Goal: Task Accomplishment & Management: Manage account settings

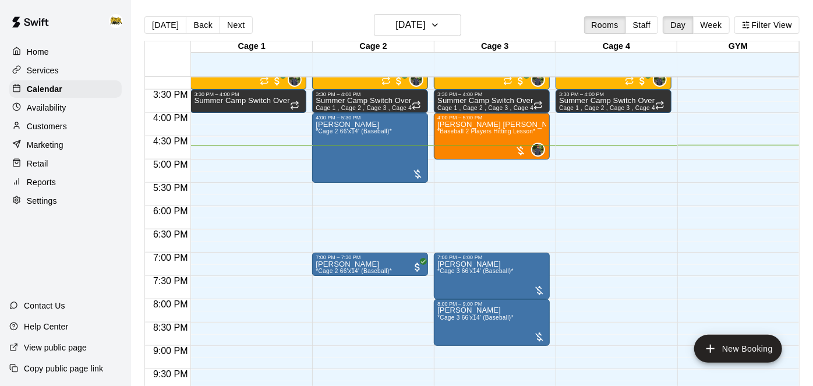
scroll to position [706, 0]
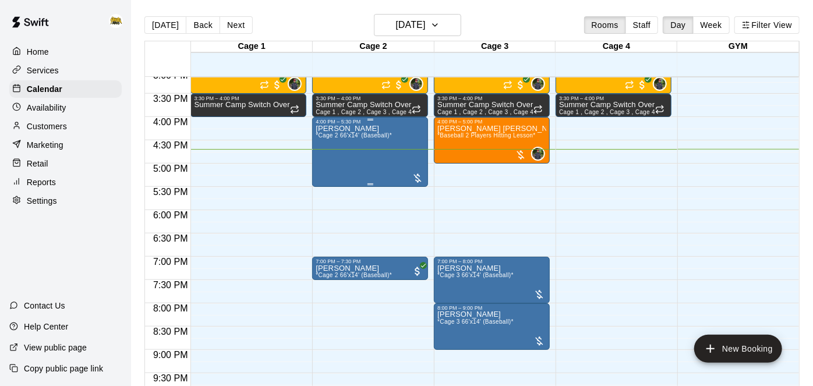
click at [376, 147] on div "[PERSON_NAME] *Cage 2 66'x14' (Baseball)*" at bounding box center [354, 318] width 76 height 386
click at [42, 76] on div at bounding box center [406, 193] width 813 height 386
click at [47, 73] on p "Services" at bounding box center [43, 71] width 32 height 12
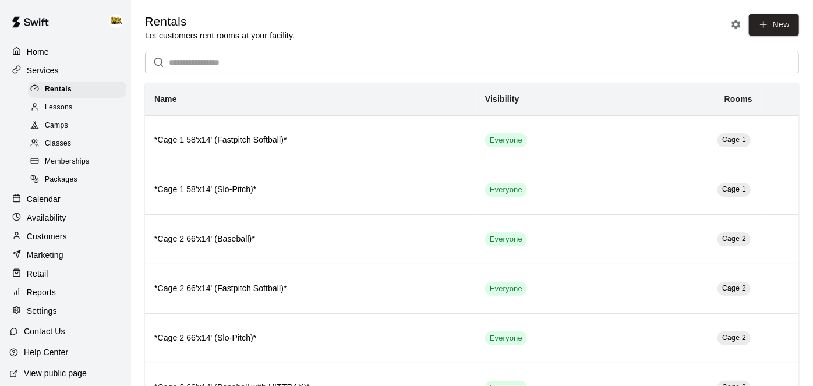
click at [61, 122] on span "Camps" at bounding box center [56, 126] width 23 height 12
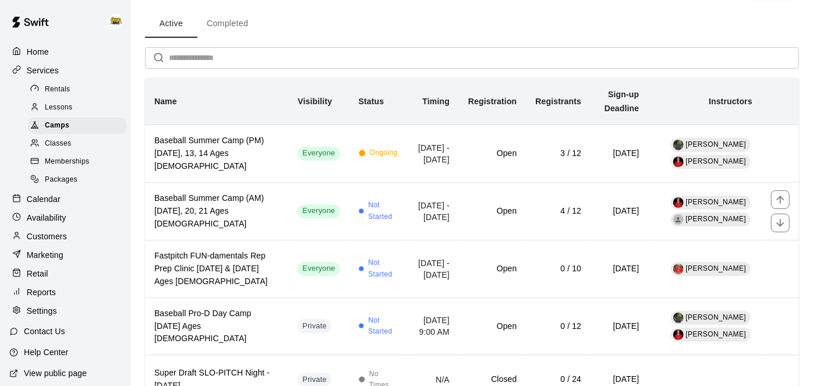
scroll to position [44, 0]
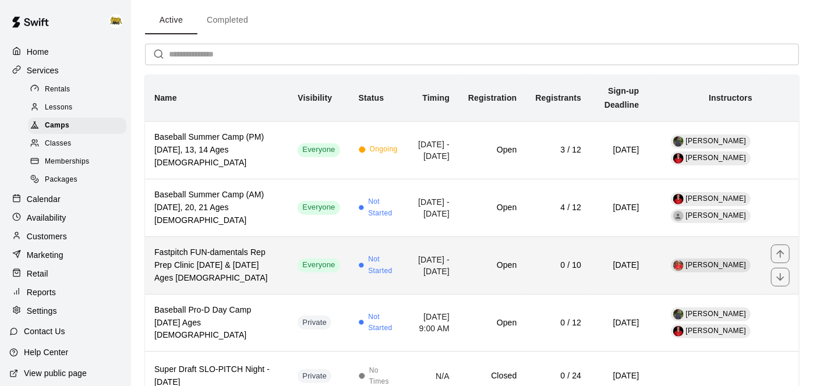
click at [435, 274] on td "[DATE] - [DATE]" at bounding box center [433, 266] width 51 height 58
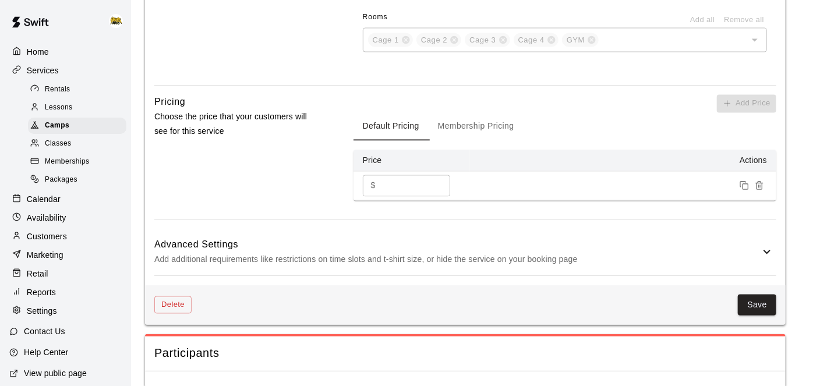
scroll to position [1053, 0]
click at [57, 129] on span "Camps" at bounding box center [57, 126] width 24 height 12
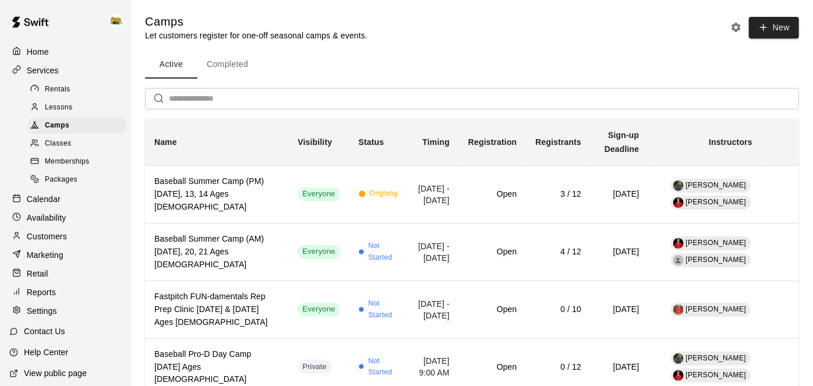
click at [59, 200] on div "Calendar" at bounding box center [65, 199] width 112 height 17
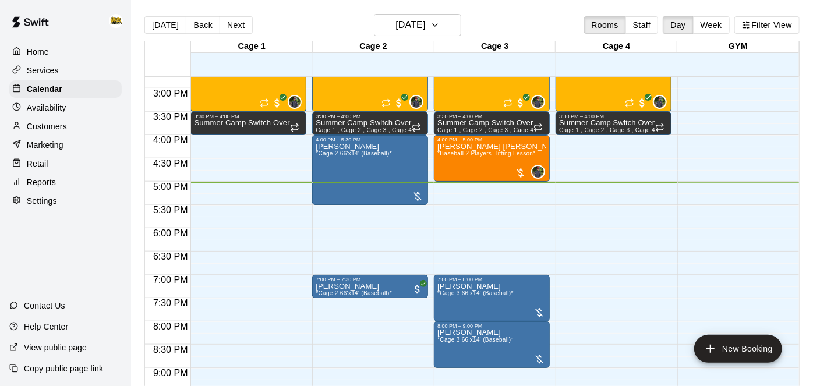
scroll to position [678, 0]
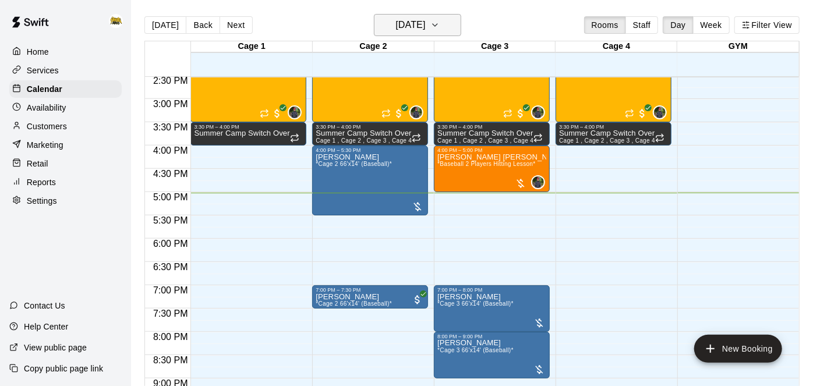
click at [419, 24] on h6 "[DATE]" at bounding box center [411, 25] width 30 height 16
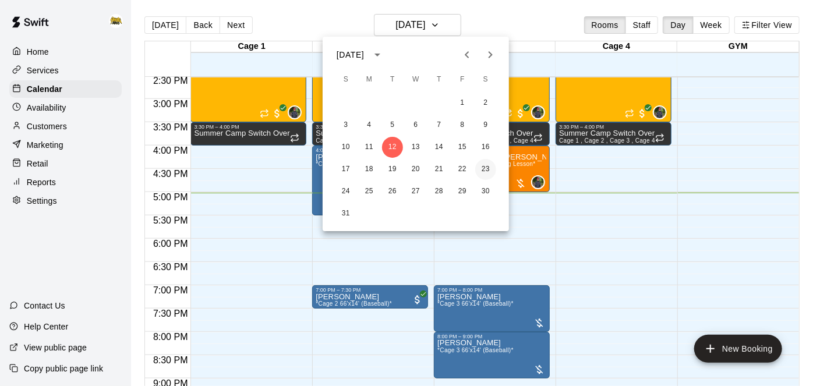
click at [486, 165] on button "23" at bounding box center [485, 169] width 21 height 21
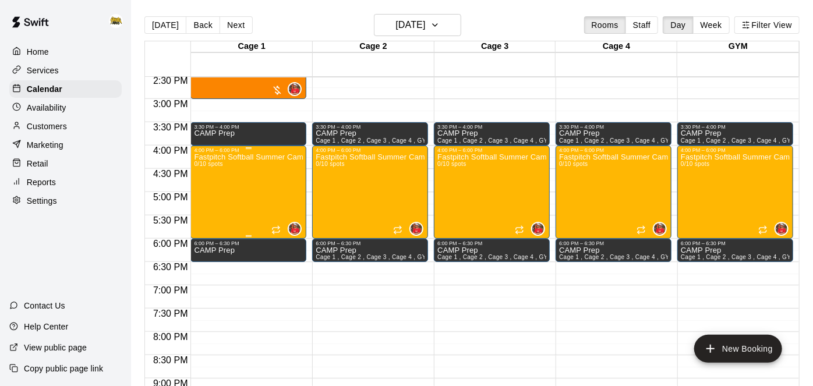
click at [230, 175] on div "Fastpitch Softball Summer Camp [DATE] & [DATE] Ages [DEMOGRAPHIC_DATA] 0/10 spo…" at bounding box center [248, 346] width 109 height 386
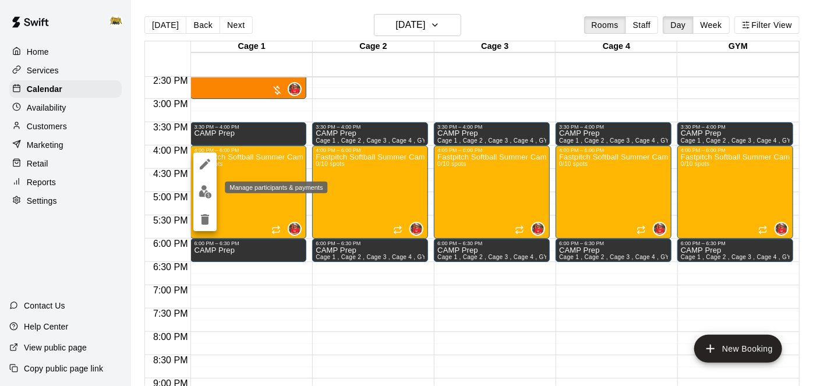
click at [209, 194] on img "edit" at bounding box center [205, 191] width 13 height 13
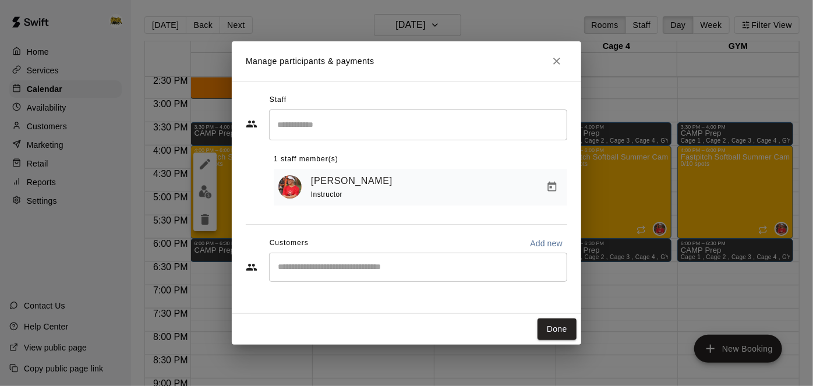
click at [482, 266] on input "Start typing to search customers..." at bounding box center [418, 268] width 288 height 12
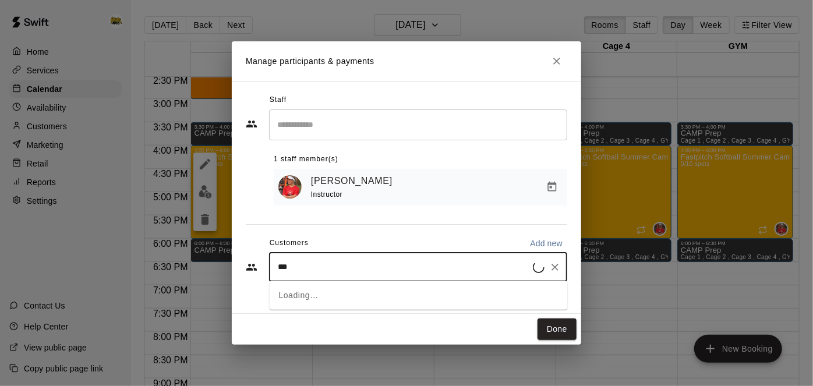
type input "****"
click at [360, 301] on div "[PERSON_NAME] [PERSON_NAME] [EMAIL_ADDRESS][DOMAIN_NAME]" at bounding box center [374, 299] width 145 height 25
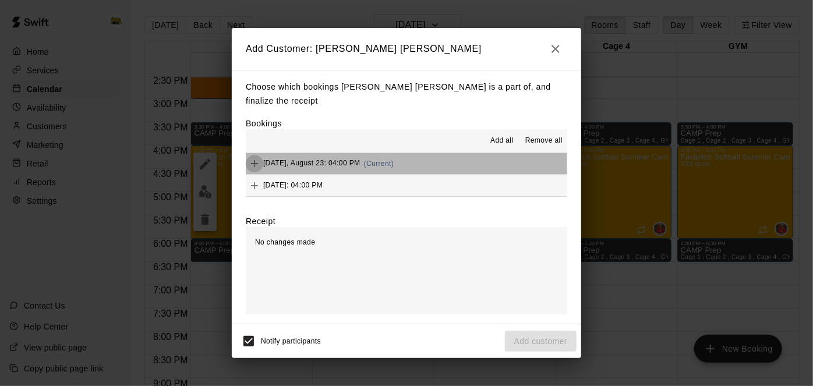
click at [255, 160] on icon "Add" at bounding box center [254, 163] width 7 height 7
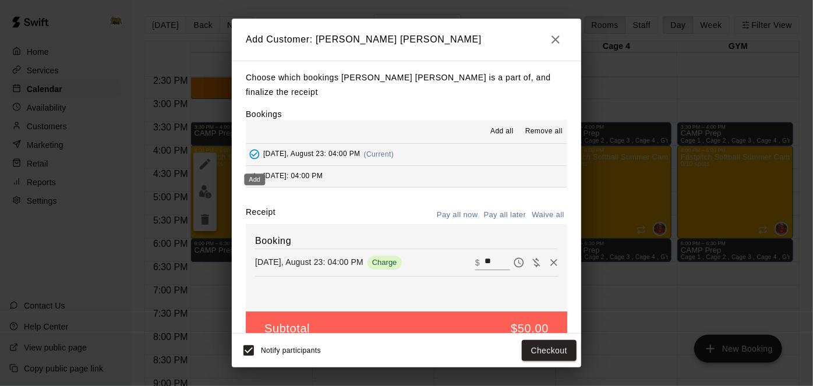
click at [256, 171] on icon "Add" at bounding box center [255, 177] width 12 height 12
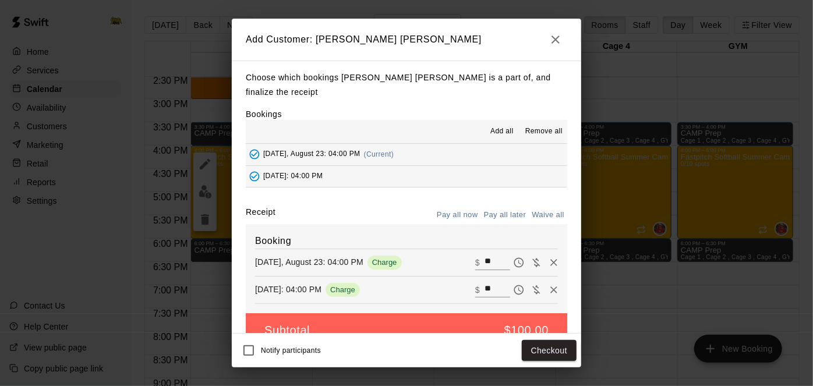
click at [496, 255] on input "**" at bounding box center [498, 262] width 26 height 15
type input "*"
type input "**"
click at [538, 346] on button "Checkout" at bounding box center [549, 351] width 55 height 22
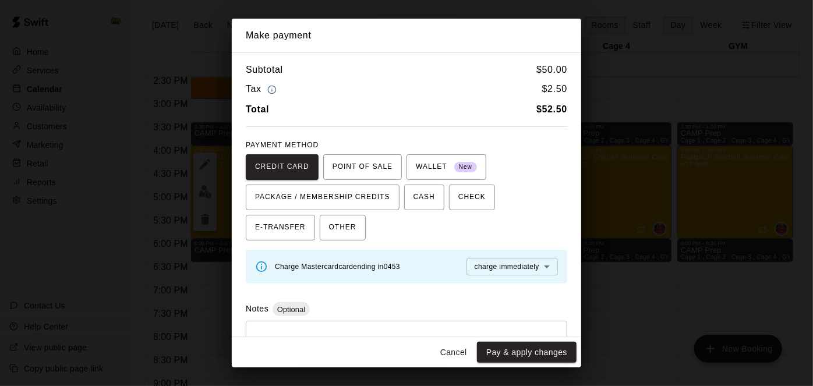
scroll to position [10, 0]
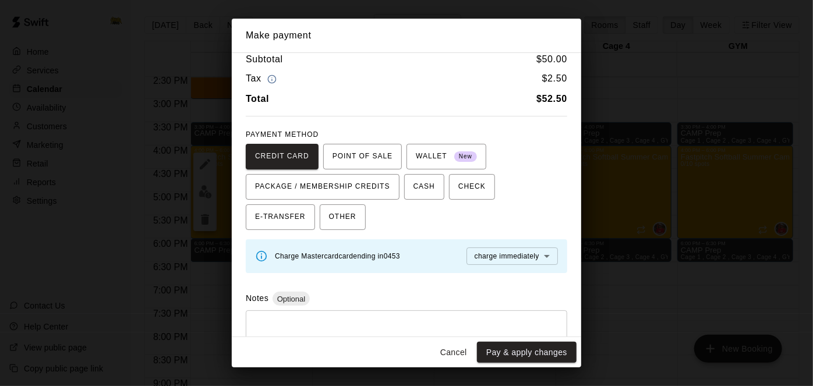
click at [452, 356] on button "Cancel" at bounding box center [453, 353] width 37 height 22
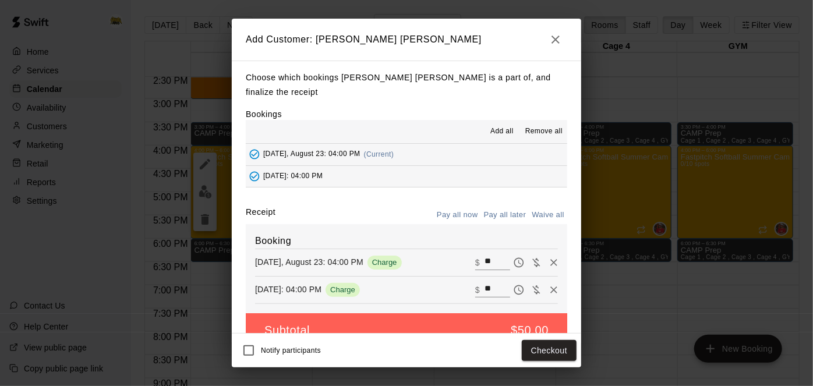
click at [555, 38] on icon "button" at bounding box center [556, 40] width 8 height 8
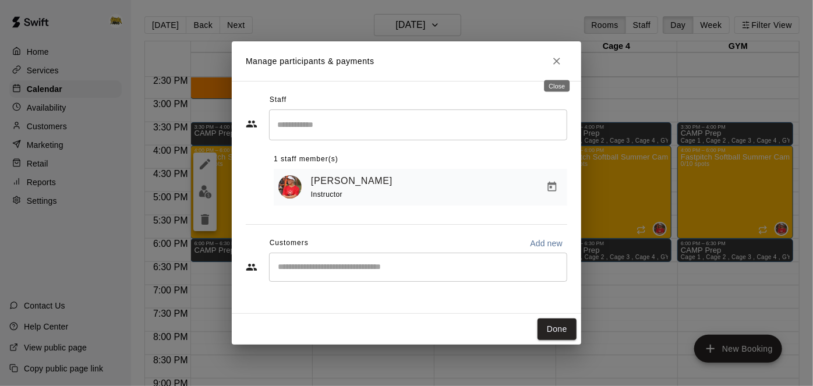
click at [554, 55] on icon "Close" at bounding box center [557, 61] width 12 height 12
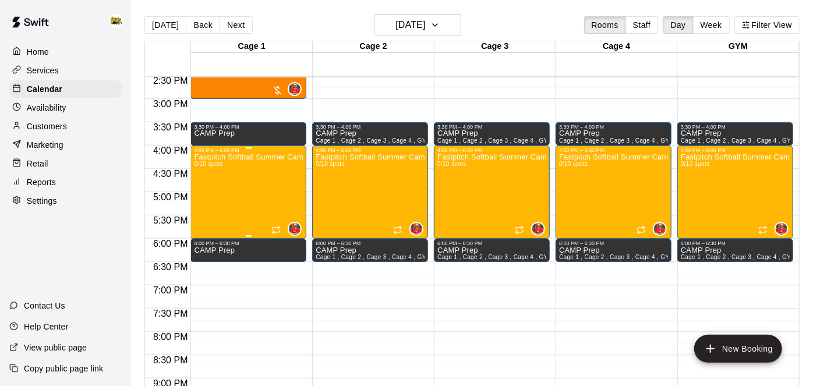
click at [252, 186] on div "Fastpitch Softball Summer Camp [DATE] & [DATE] Ages [DEMOGRAPHIC_DATA] 0/10 spo…" at bounding box center [248, 346] width 109 height 386
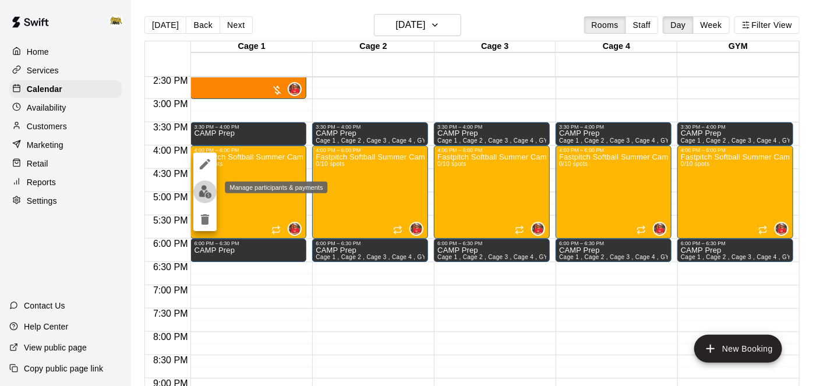
click at [204, 197] on img "edit" at bounding box center [205, 191] width 13 height 13
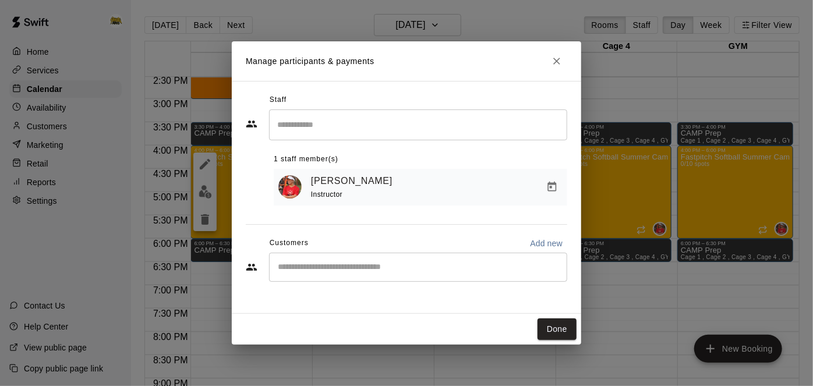
click at [424, 273] on div "​" at bounding box center [418, 267] width 298 height 29
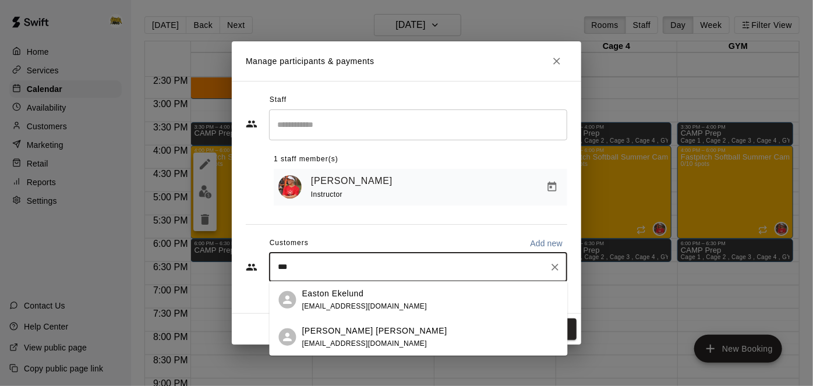
type input "****"
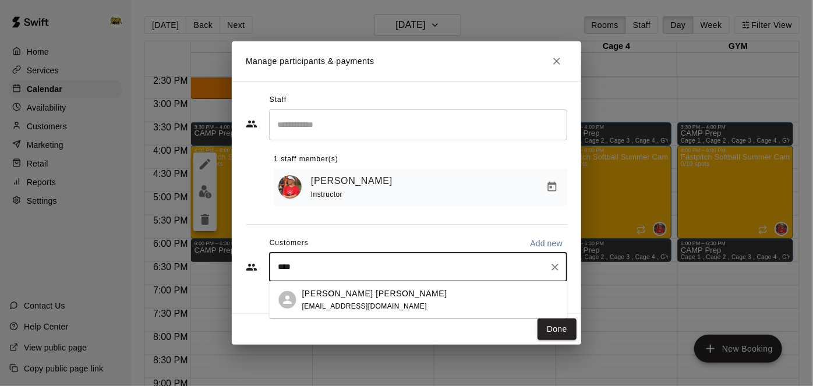
click at [369, 303] on span "[EMAIL_ADDRESS][DOMAIN_NAME]" at bounding box center [364, 306] width 125 height 8
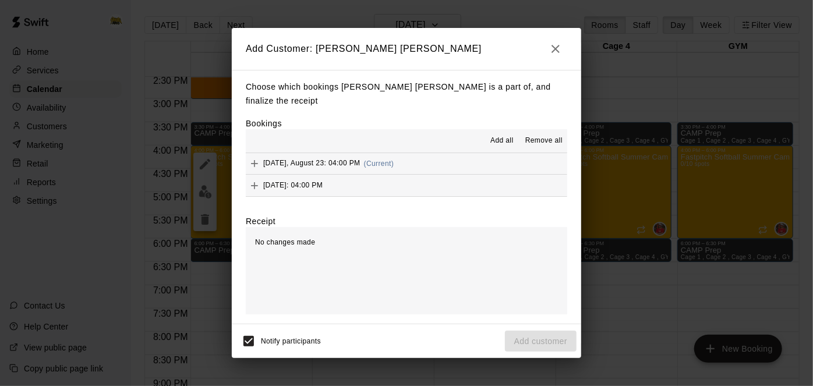
click at [504, 135] on span "Add all" at bounding box center [502, 141] width 23 height 12
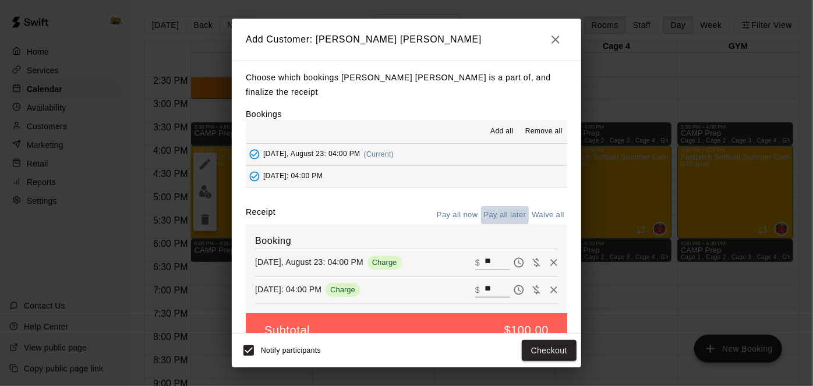
click at [497, 206] on button "Pay all later" at bounding box center [505, 215] width 48 height 18
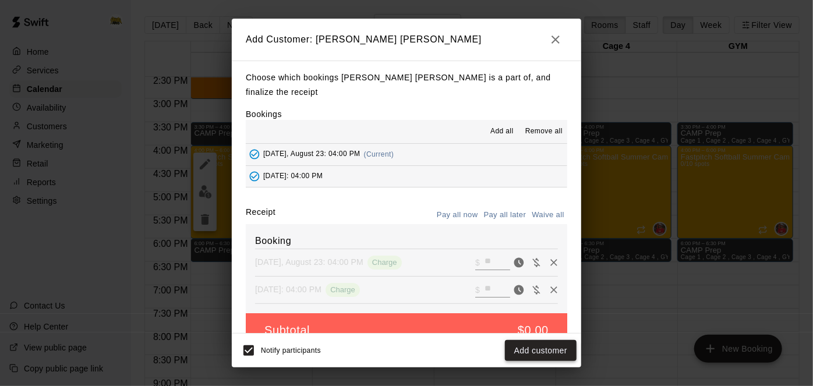
click at [520, 354] on button "Add customer" at bounding box center [541, 351] width 72 height 22
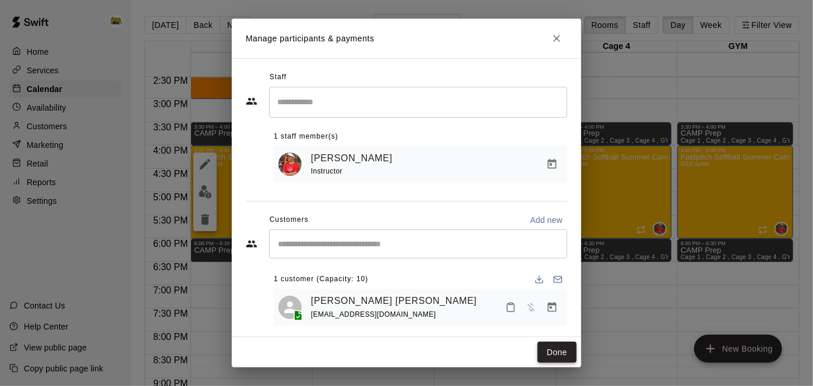
click at [560, 348] on button "Done" at bounding box center [557, 353] width 39 height 22
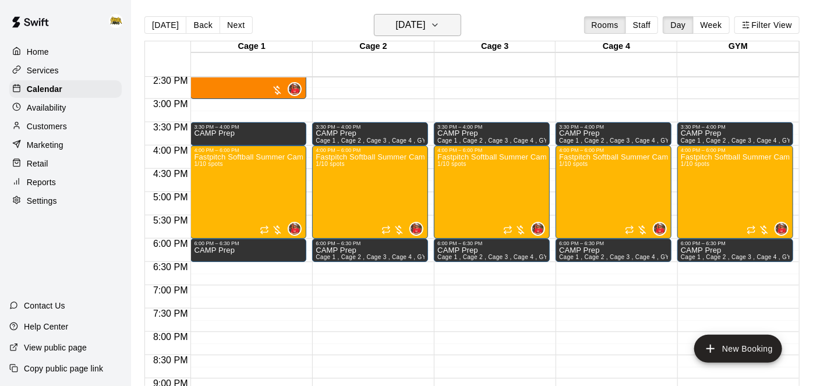
click at [425, 22] on h6 "[DATE]" at bounding box center [411, 25] width 30 height 16
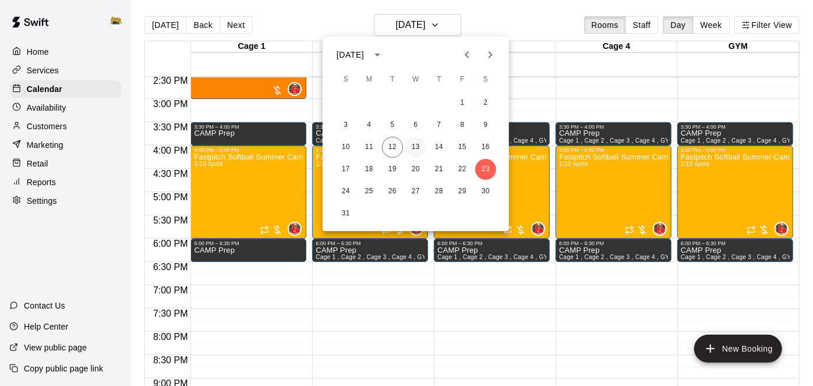
click at [414, 149] on button "13" at bounding box center [416, 147] width 21 height 21
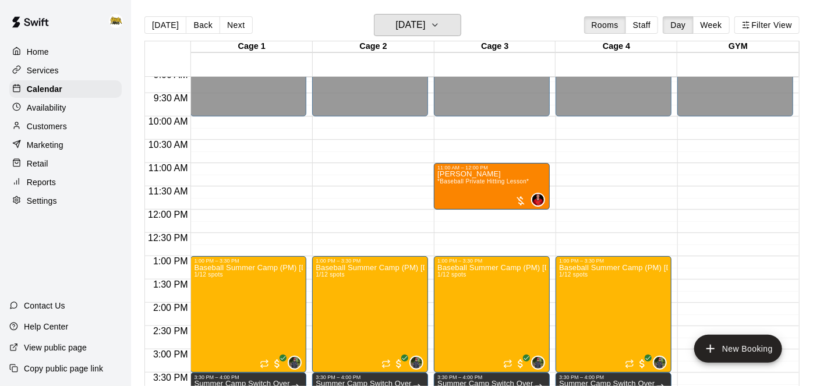
scroll to position [426, 0]
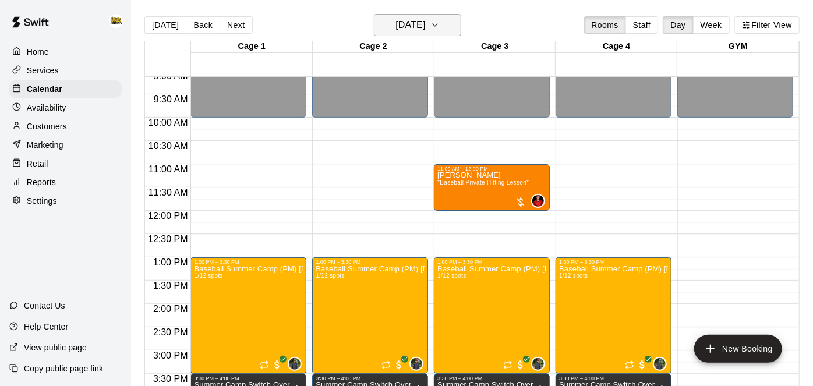
click at [451, 19] on button "[DATE]" at bounding box center [417, 25] width 87 height 22
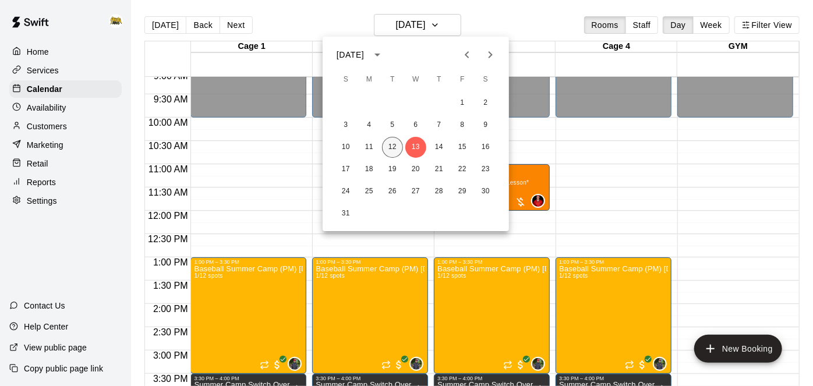
click at [394, 144] on button "12" at bounding box center [392, 147] width 21 height 21
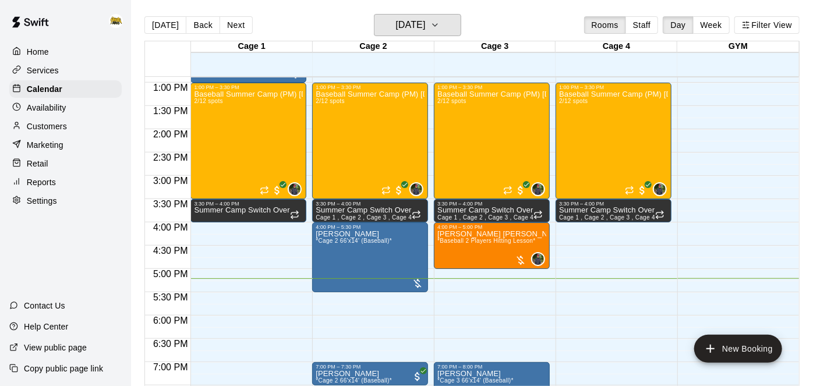
scroll to position [639, 0]
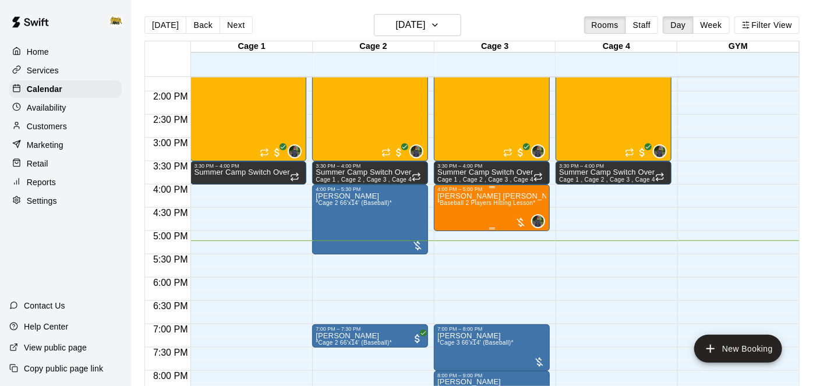
click at [468, 207] on div "[PERSON_NAME] [PERSON_NAME] & 1 other *Baseball 2 Players Hitting Lesson*" at bounding box center [492, 385] width 109 height 386
click at [450, 235] on img "edit" at bounding box center [449, 230] width 13 height 13
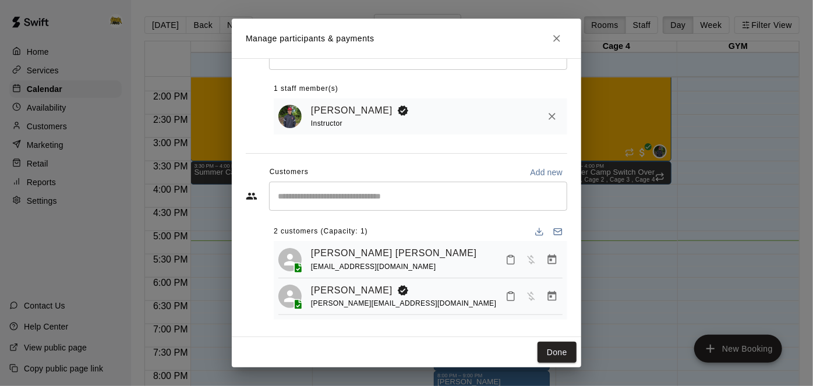
scroll to position [48, 0]
click at [510, 301] on icon "Mark attendance" at bounding box center [511, 296] width 10 height 10
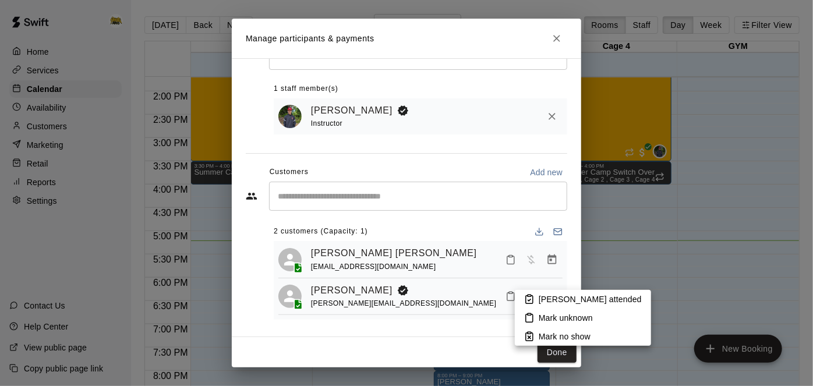
click at [535, 300] on li "[PERSON_NAME] attended" at bounding box center [583, 299] width 136 height 19
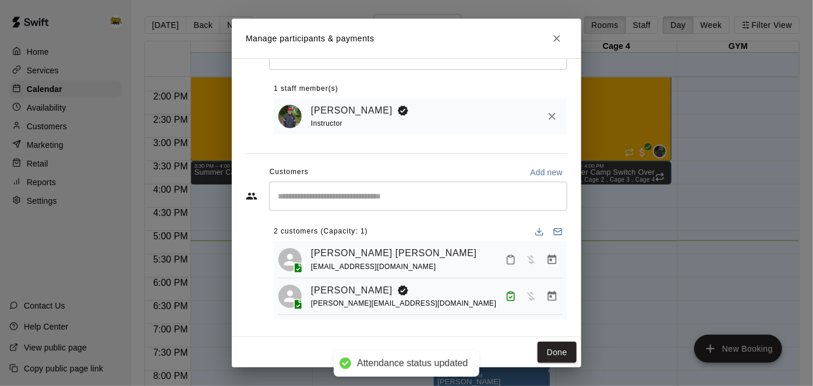
click at [512, 259] on icon "Mark attendance" at bounding box center [511, 260] width 10 height 10
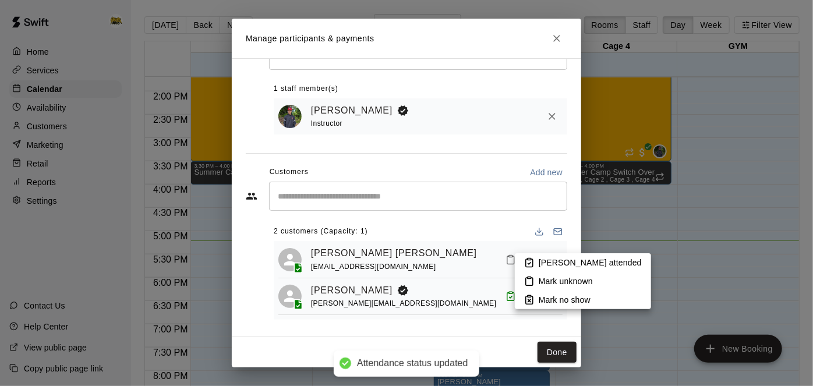
click at [530, 265] on icon at bounding box center [529, 263] width 10 height 10
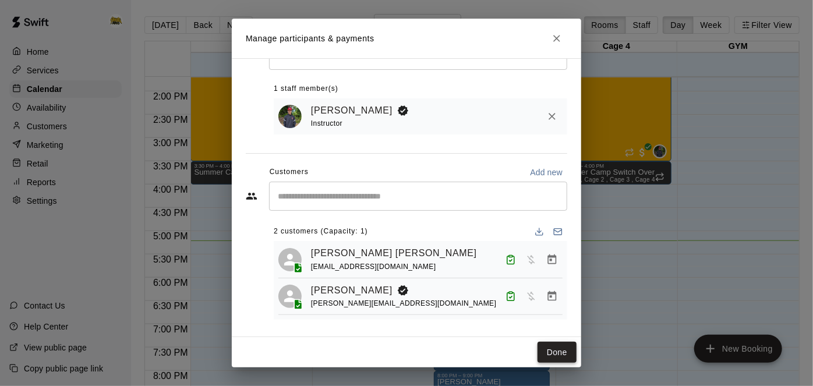
click at [548, 350] on button "Done" at bounding box center [557, 353] width 39 height 22
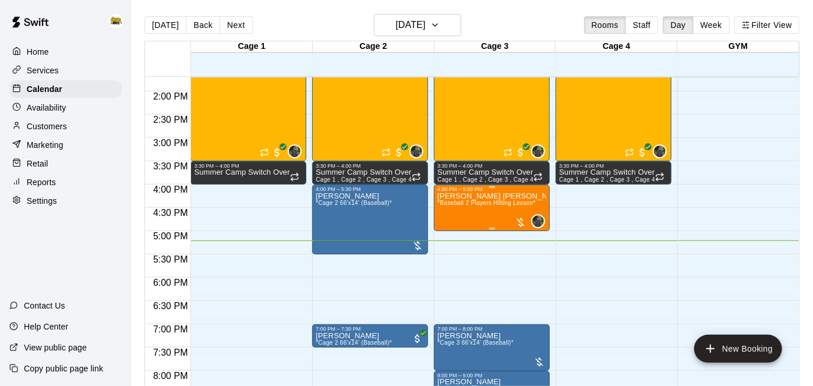
click at [473, 208] on div "[PERSON_NAME] [PERSON_NAME] & 1 other *Baseball 2 Players Hitting Lesson*" at bounding box center [492, 385] width 109 height 386
click at [449, 239] on button "edit" at bounding box center [449, 231] width 23 height 23
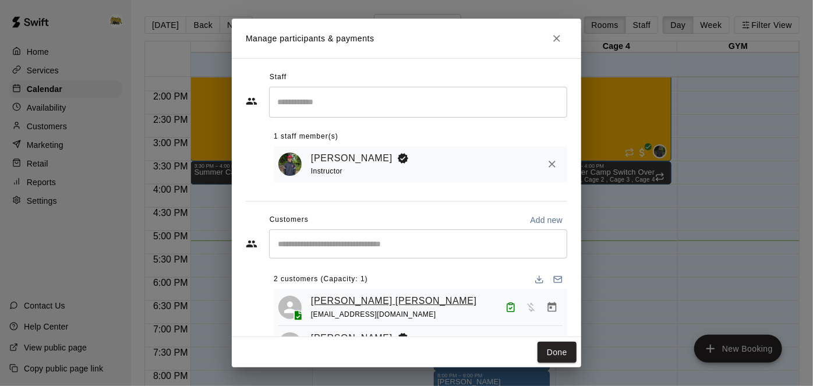
click at [404, 302] on link "[PERSON_NAME] [PERSON_NAME]" at bounding box center [394, 301] width 166 height 15
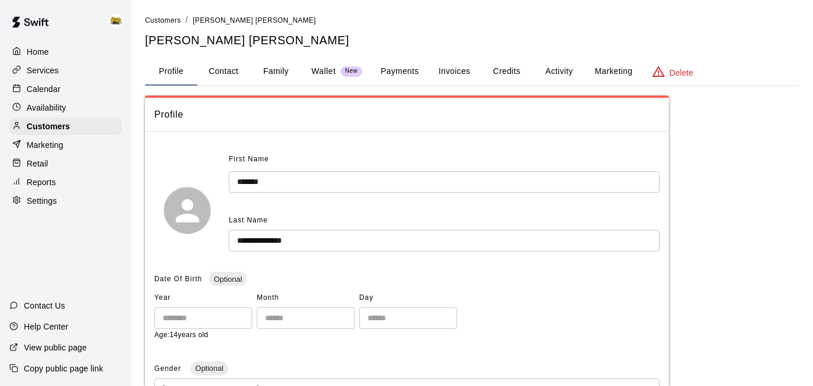
click at [406, 69] on button "Payments" at bounding box center [400, 72] width 57 height 28
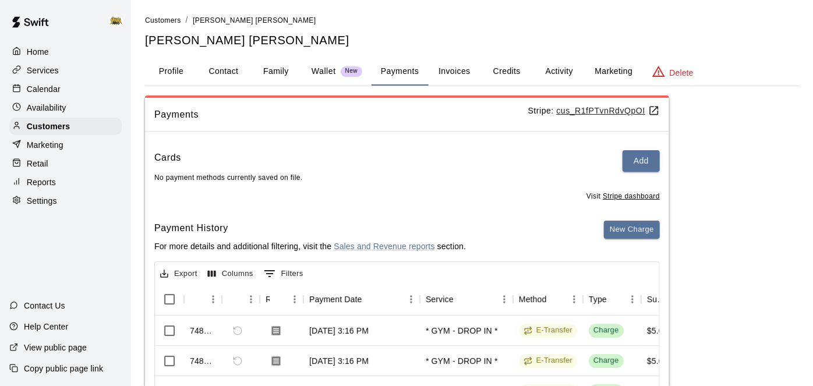
click at [513, 68] on button "Credits" at bounding box center [507, 72] width 52 height 28
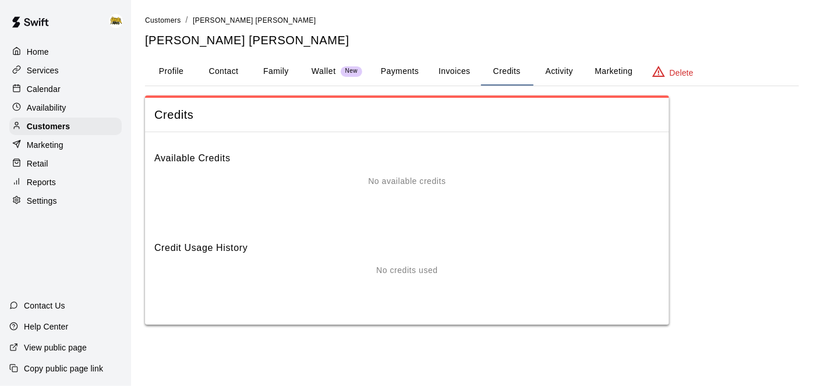
click at [552, 73] on button "Activity" at bounding box center [559, 72] width 52 height 28
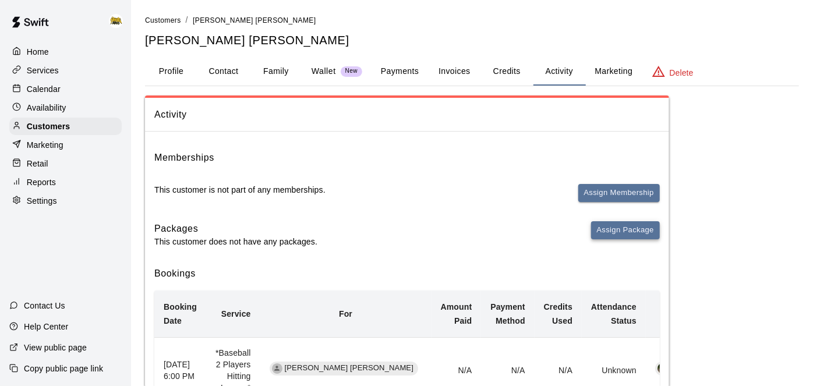
click at [604, 235] on button "Assign Package" at bounding box center [625, 230] width 69 height 18
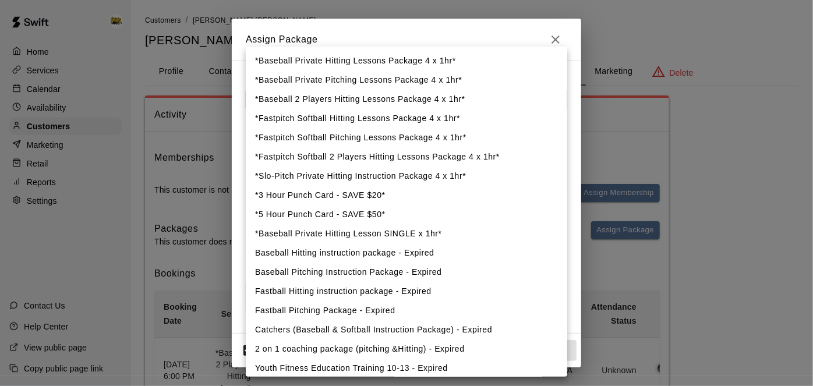
click at [435, 100] on li "*Baseball 2 Players Hitting Lessons Package 4 x 1hr*" at bounding box center [407, 99] width 322 height 19
type input "**********"
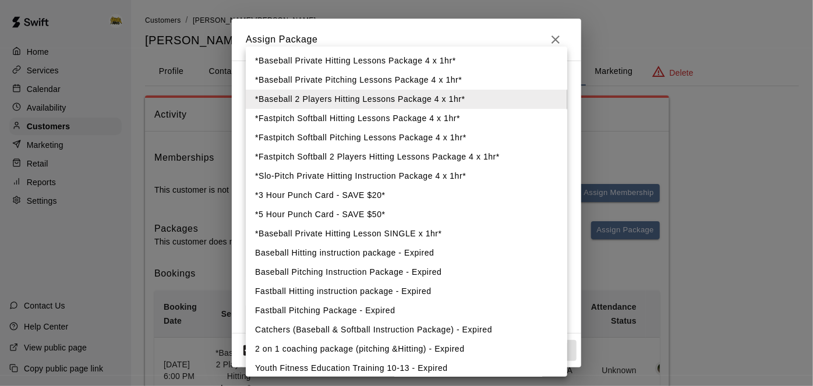
click at [460, 99] on li "*Baseball 2 Players Hitting Lessons Package 4 x 1hr*" at bounding box center [407, 99] width 322 height 19
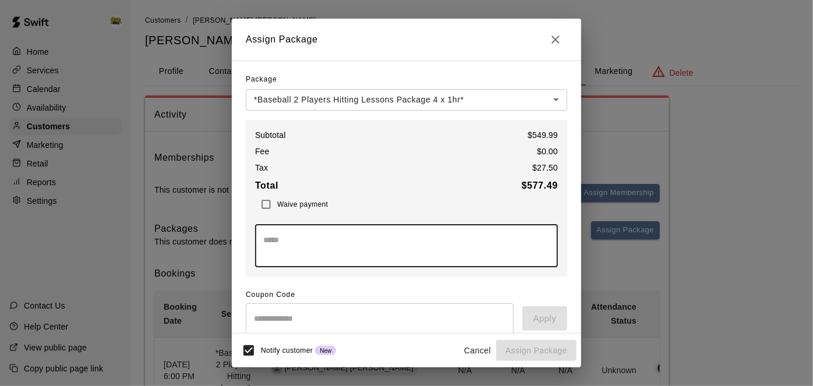
click at [395, 235] on textarea at bounding box center [406, 245] width 287 height 23
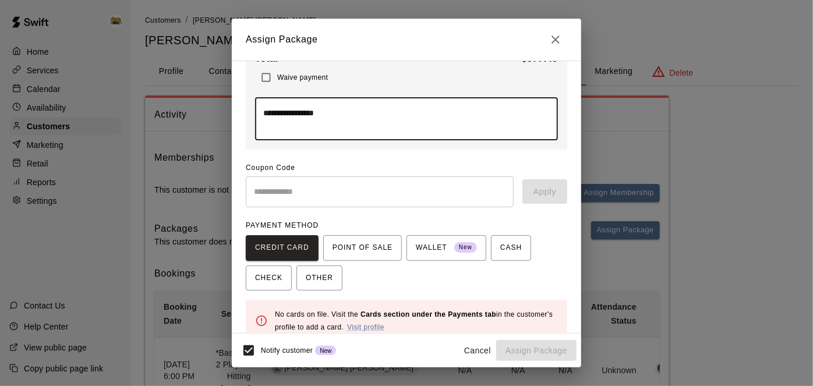
scroll to position [144, 0]
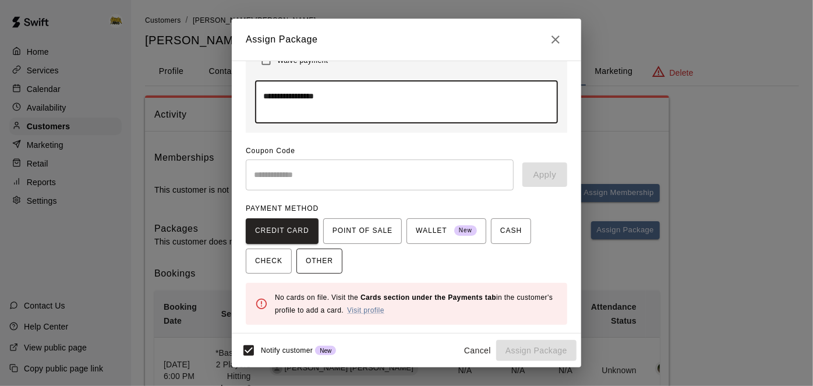
type textarea "**********"
click at [306, 262] on span "OTHER" at bounding box center [319, 261] width 27 height 19
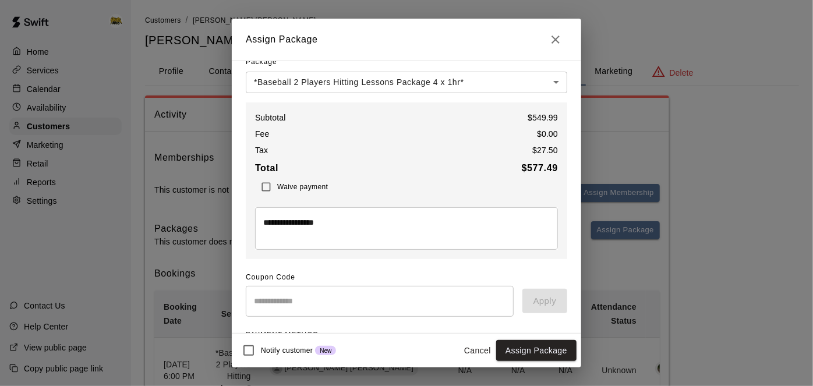
scroll to position [19, 0]
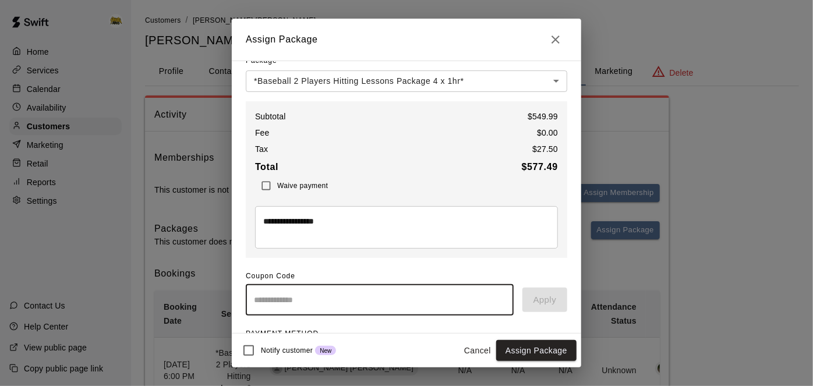
click at [427, 314] on input "text" at bounding box center [380, 300] width 268 height 31
type input "********"
click at [551, 295] on button "Apply" at bounding box center [545, 300] width 45 height 24
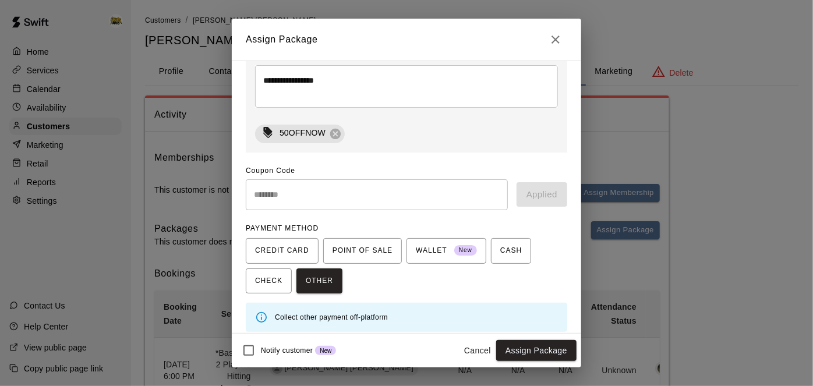
scroll to position [0, 0]
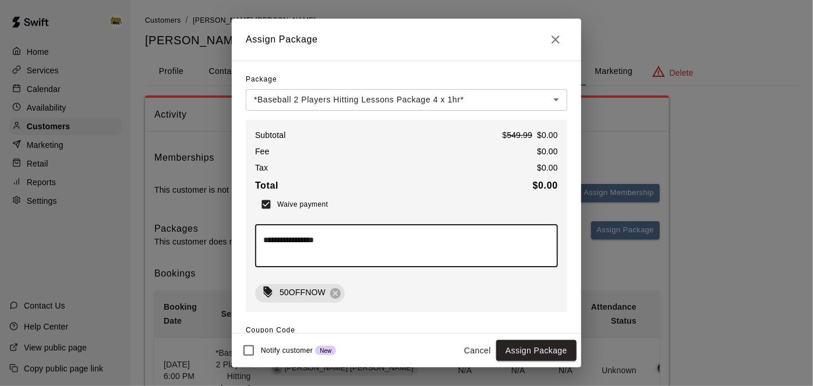
click at [363, 242] on textarea "**********" at bounding box center [406, 245] width 287 height 23
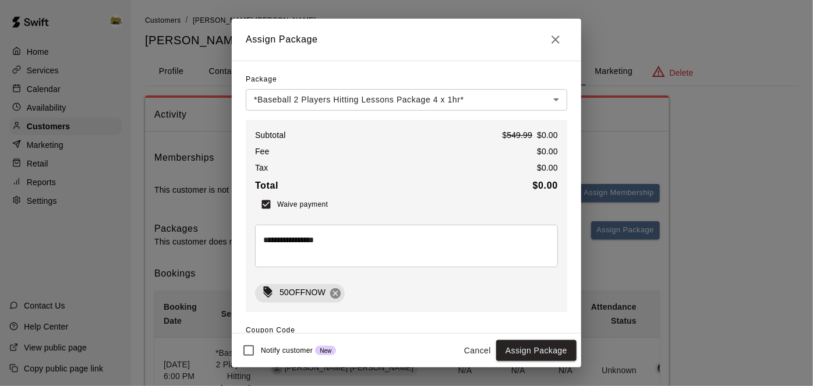
click at [334, 291] on icon at bounding box center [335, 293] width 13 height 13
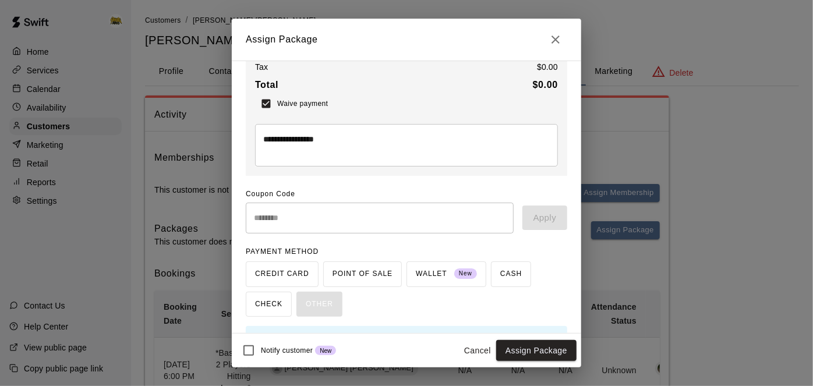
scroll to position [131, 0]
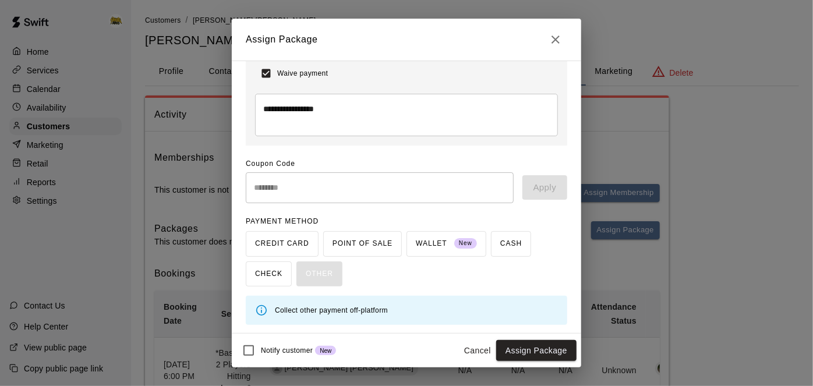
click at [483, 351] on button "Cancel" at bounding box center [477, 351] width 37 height 22
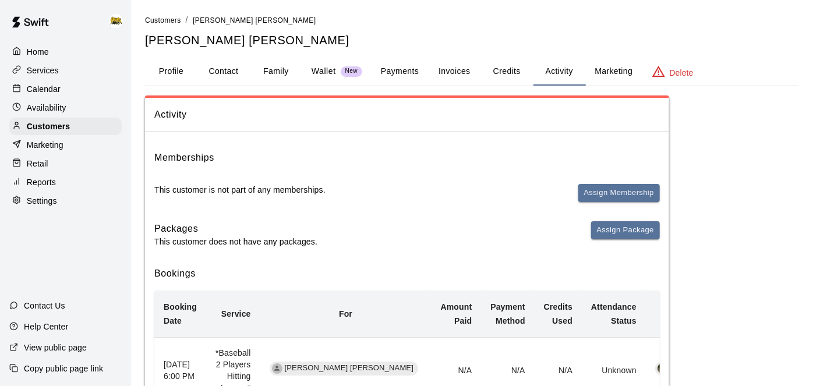
scroll to position [121, 0]
click at [62, 123] on p "Customers" at bounding box center [48, 127] width 43 height 12
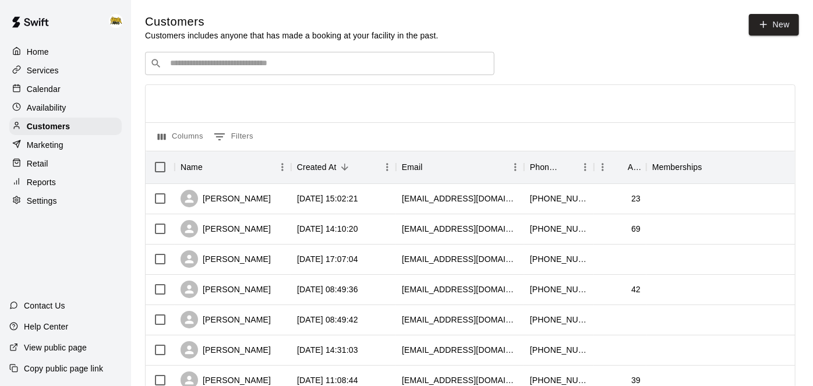
click at [326, 70] on div "​ ​" at bounding box center [320, 63] width 350 height 23
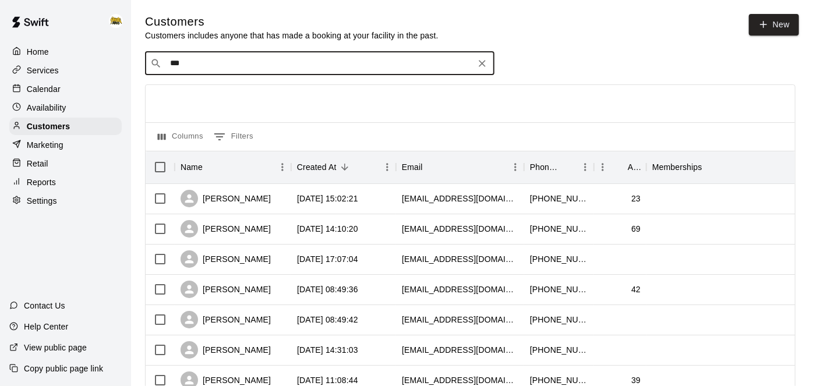
type input "****"
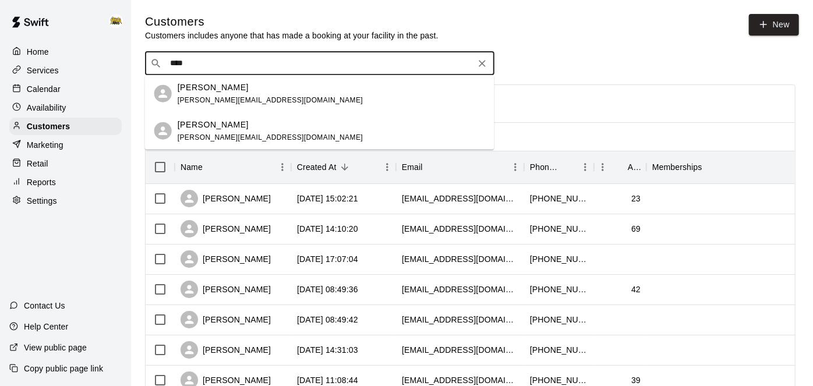
click at [255, 135] on div "[PERSON_NAME] Keay [EMAIL_ADDRESS][DOMAIN_NAME]" at bounding box center [332, 130] width 308 height 25
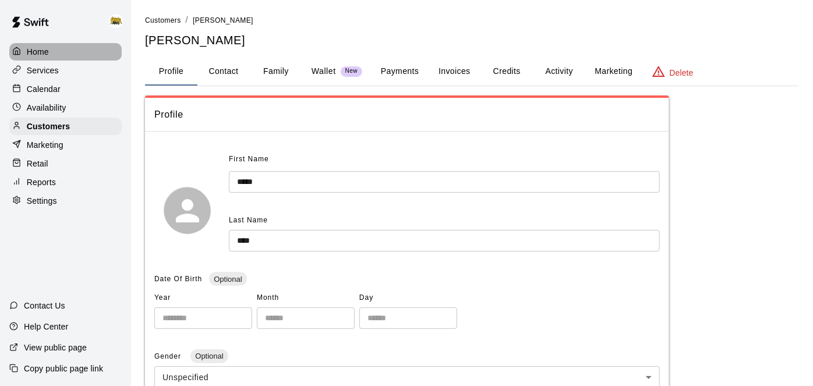
click at [44, 54] on p "Home" at bounding box center [38, 52] width 22 height 12
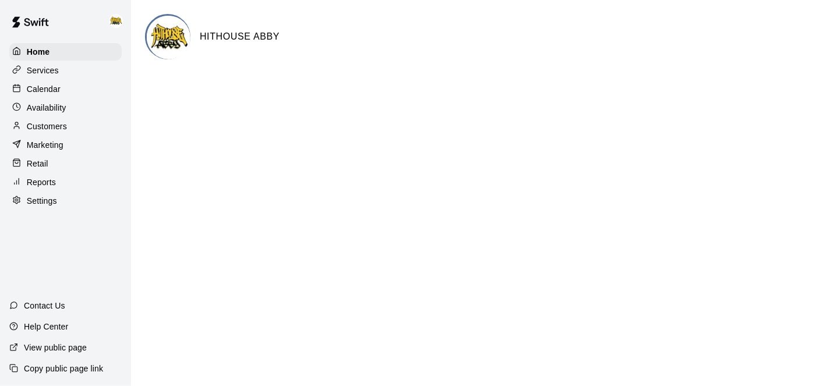
click at [55, 91] on p "Calendar" at bounding box center [44, 89] width 34 height 12
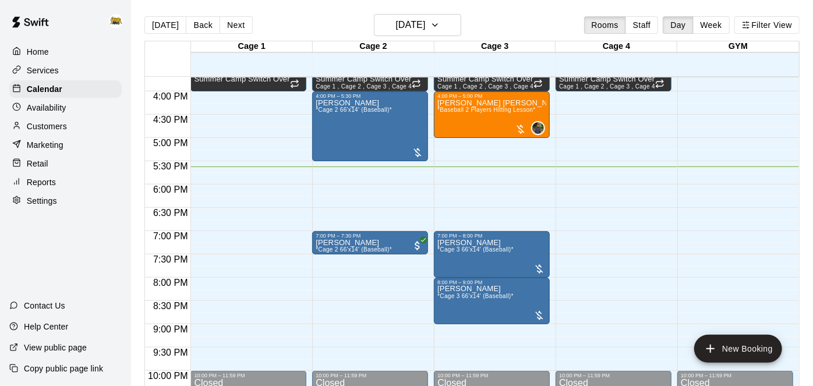
scroll to position [727, 0]
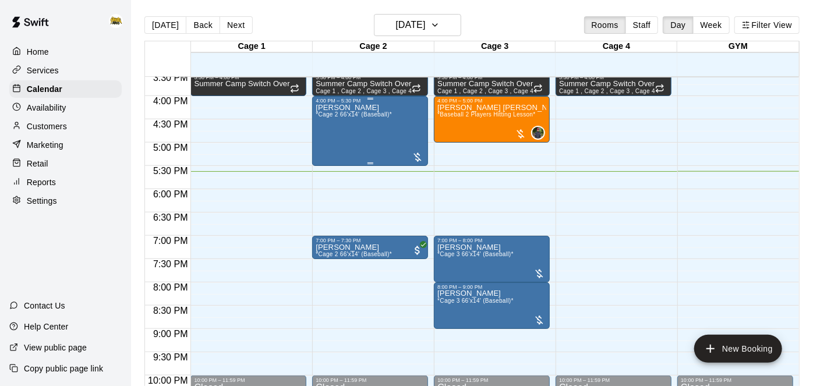
click at [339, 121] on div "[PERSON_NAME] *Cage 2 66'x14' (Baseball)*" at bounding box center [354, 297] width 76 height 386
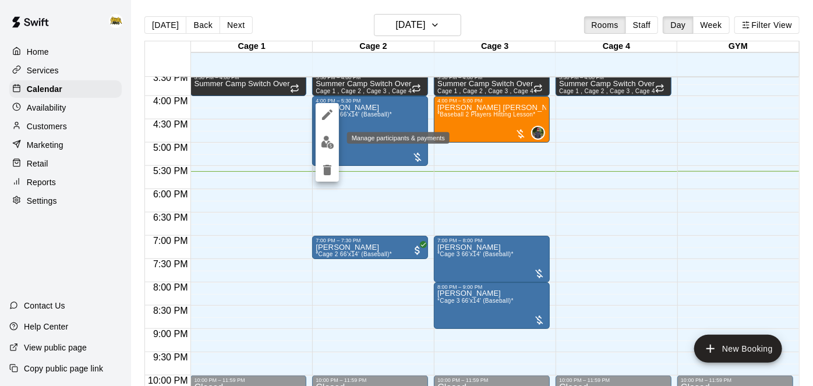
click at [332, 142] on img "edit" at bounding box center [327, 142] width 13 height 13
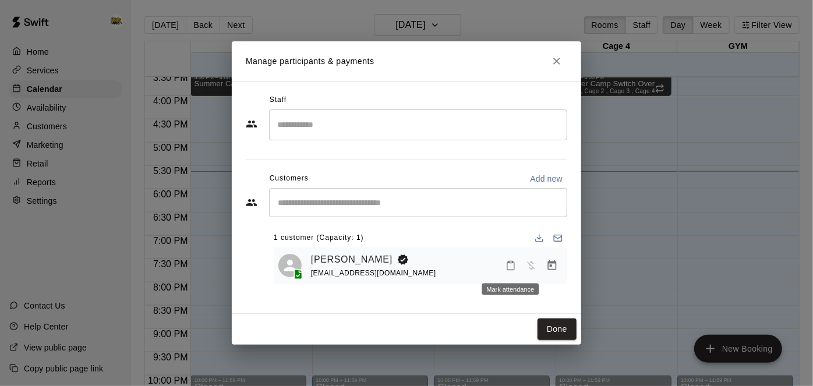
click at [510, 264] on icon "Mark attendance" at bounding box center [511, 265] width 10 height 10
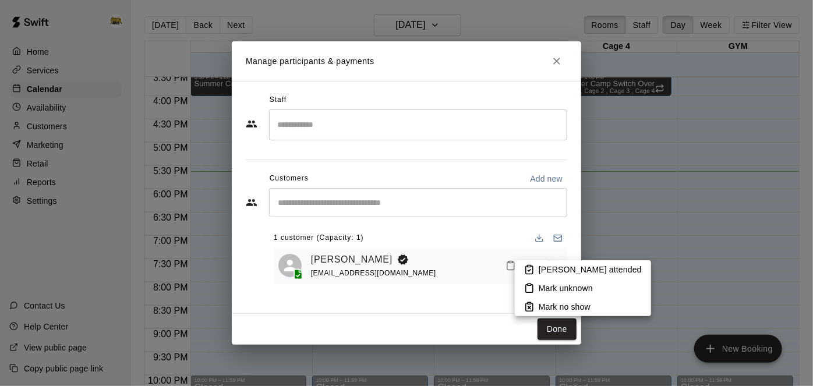
click at [539, 267] on p "[PERSON_NAME] attended" at bounding box center [590, 270] width 103 height 12
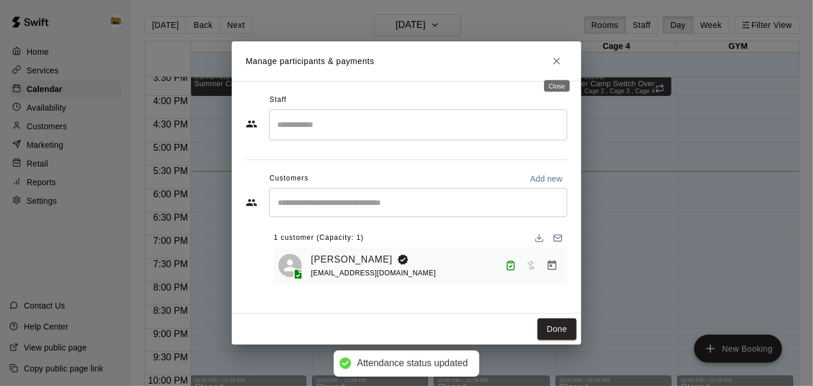
click at [560, 56] on icon "Close" at bounding box center [557, 61] width 12 height 12
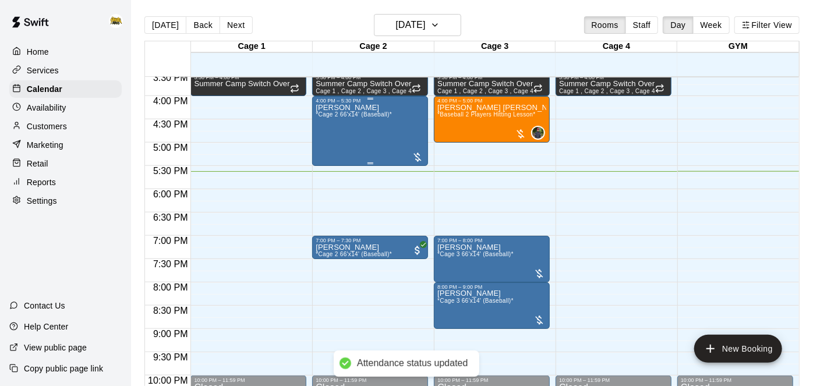
click at [378, 112] on span "*Cage 2 66'x14' (Baseball)*" at bounding box center [354, 114] width 76 height 6
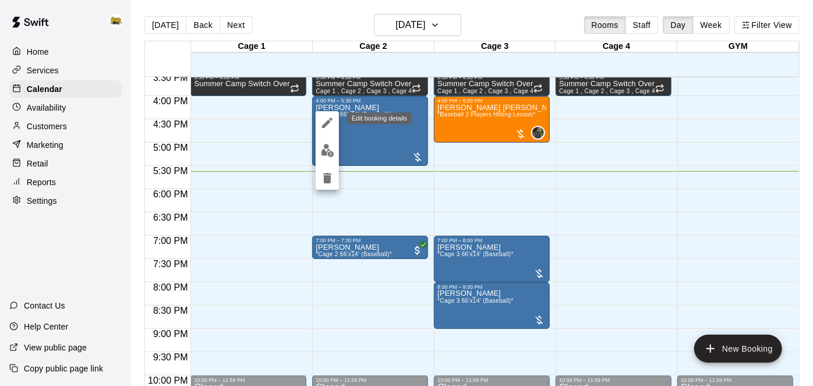
click at [321, 121] on icon "edit" at bounding box center [327, 123] width 14 height 14
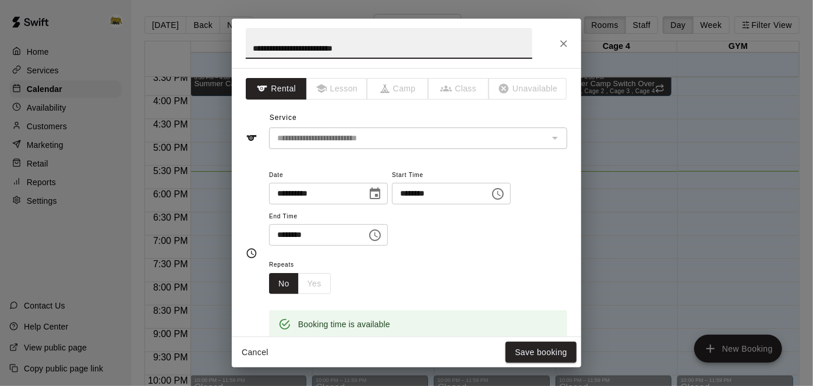
click at [261, 349] on button "Cancel" at bounding box center [255, 353] width 37 height 22
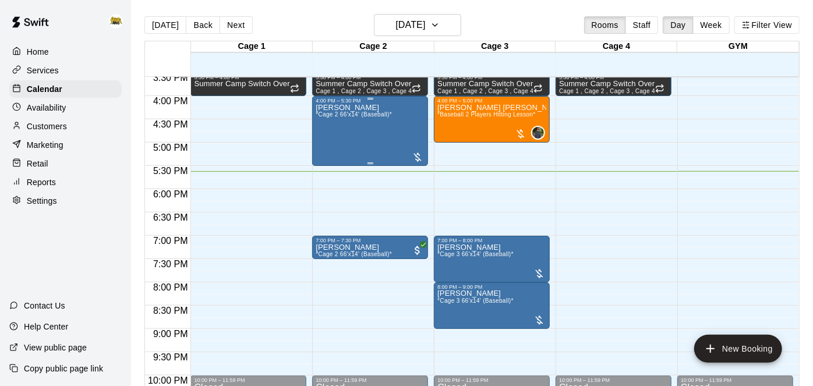
click at [365, 144] on div "[PERSON_NAME] *Cage 2 66'x14' (Baseball)*" at bounding box center [354, 297] width 76 height 386
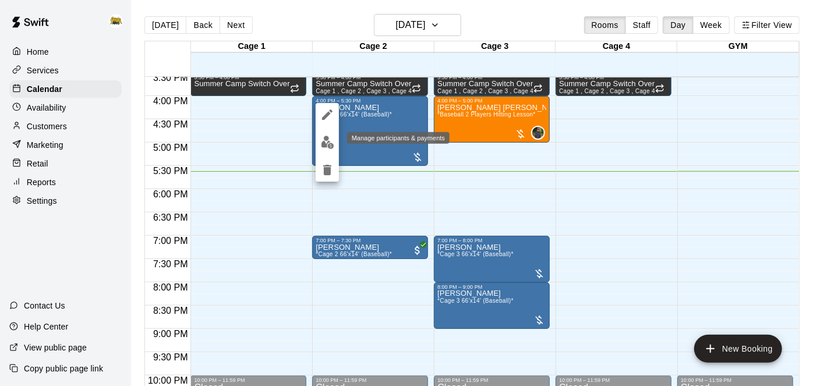
click at [331, 144] on img "edit" at bounding box center [327, 142] width 13 height 13
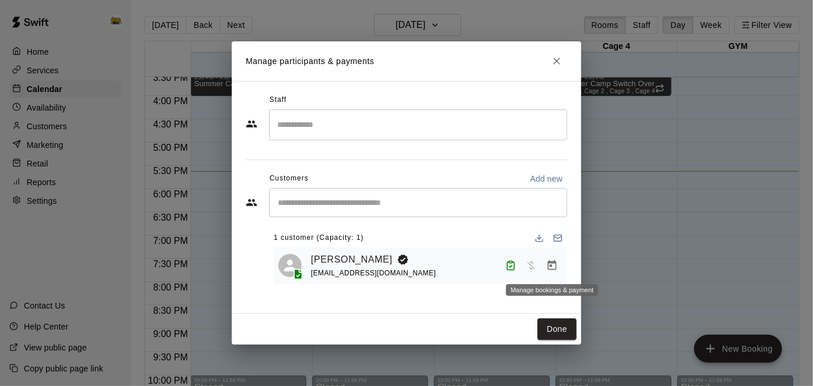
click at [554, 268] on icon "Manage bookings & payment" at bounding box center [553, 266] width 12 height 12
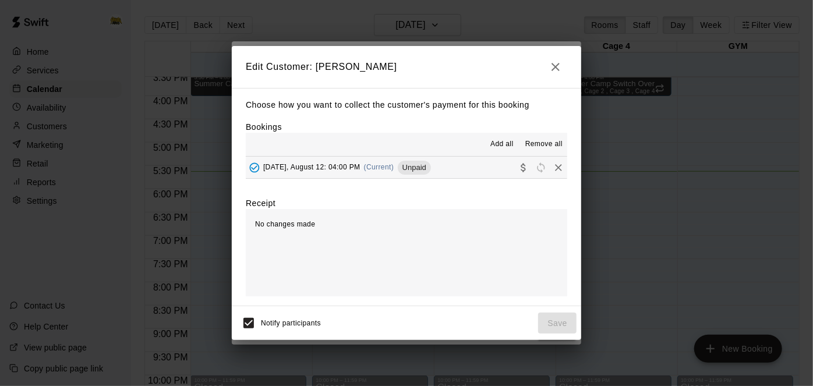
click at [449, 168] on button "[DATE], August 12: 04:00 PM (Current) Unpaid" at bounding box center [407, 168] width 322 height 22
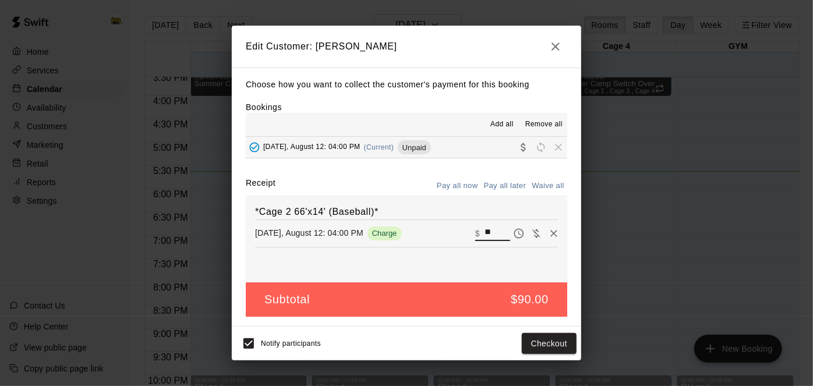
click at [499, 234] on input "**" at bounding box center [498, 233] width 26 height 15
click at [548, 186] on button "Waive all" at bounding box center [548, 186] width 38 height 18
type input "*"
click at [552, 344] on button "Save" at bounding box center [557, 344] width 38 height 22
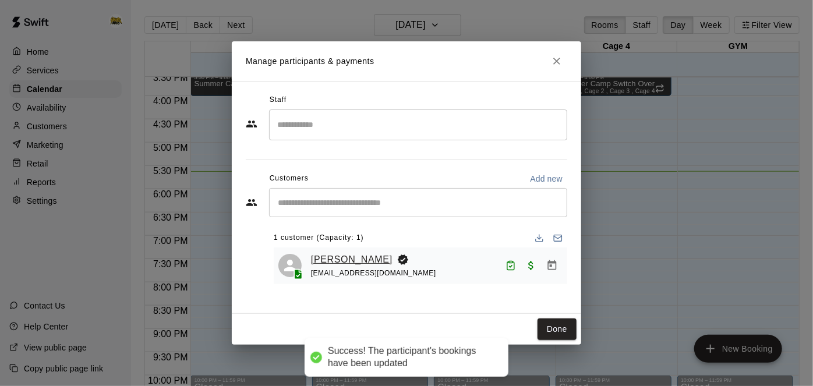
click at [343, 262] on link "[PERSON_NAME]" at bounding box center [352, 259] width 82 height 15
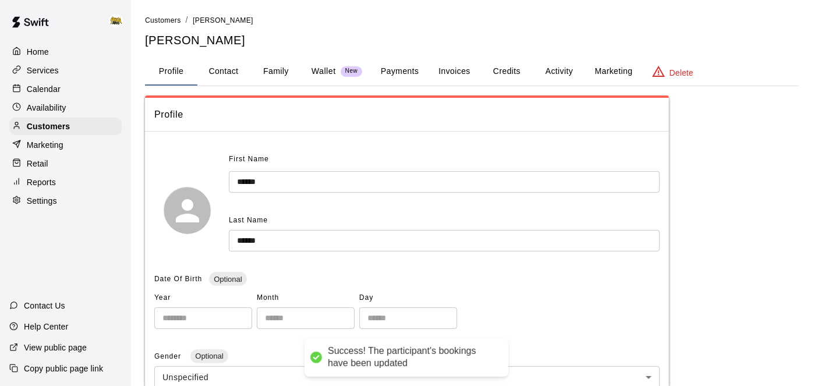
click at [290, 59] on button "Family" at bounding box center [276, 72] width 52 height 28
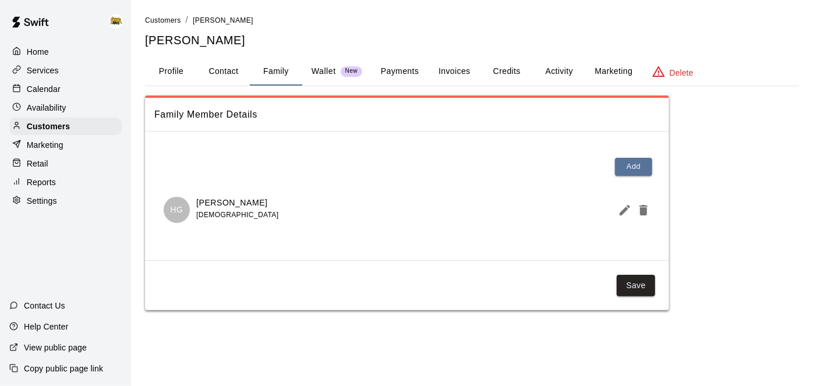
click at [180, 70] on button "Profile" at bounding box center [171, 72] width 52 height 28
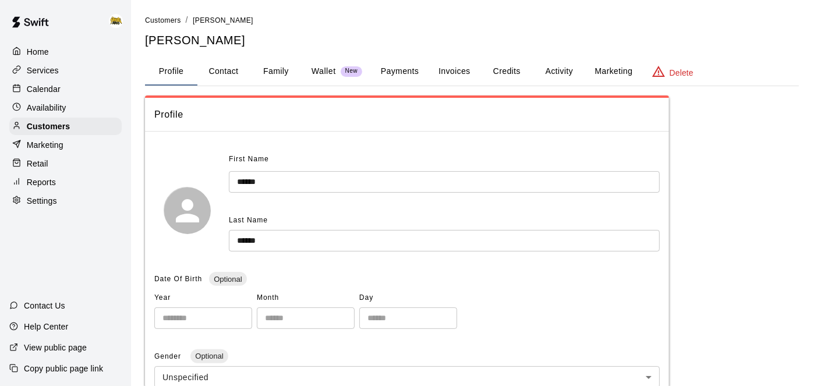
scroll to position [2, 0]
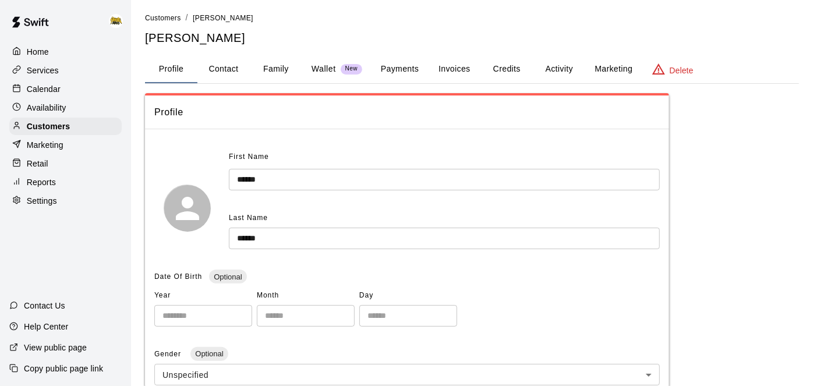
click at [45, 95] on div "Calendar" at bounding box center [65, 88] width 112 height 17
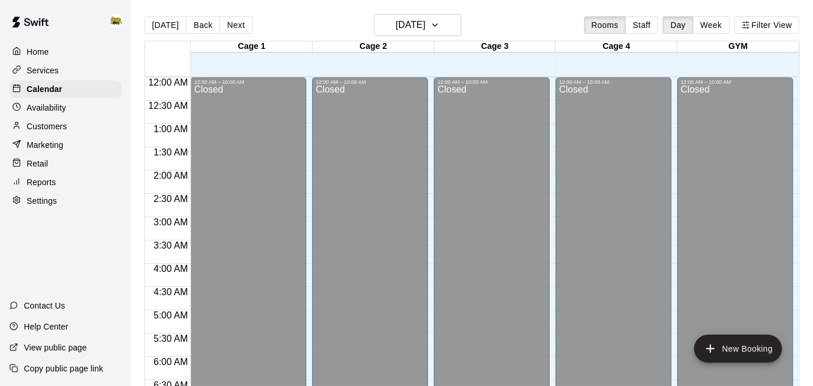
scroll to position [761, 0]
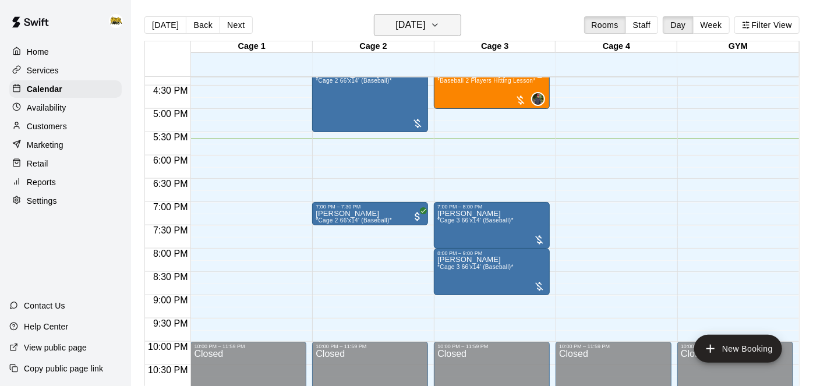
click at [425, 26] on h6 "[DATE]" at bounding box center [411, 25] width 30 height 16
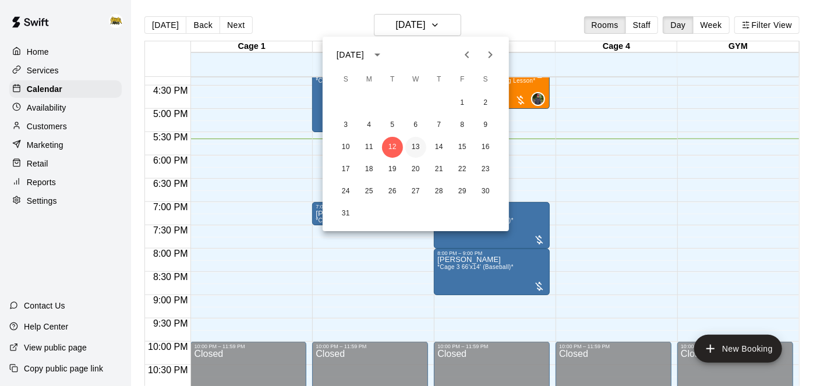
click at [416, 144] on button "13" at bounding box center [416, 147] width 21 height 21
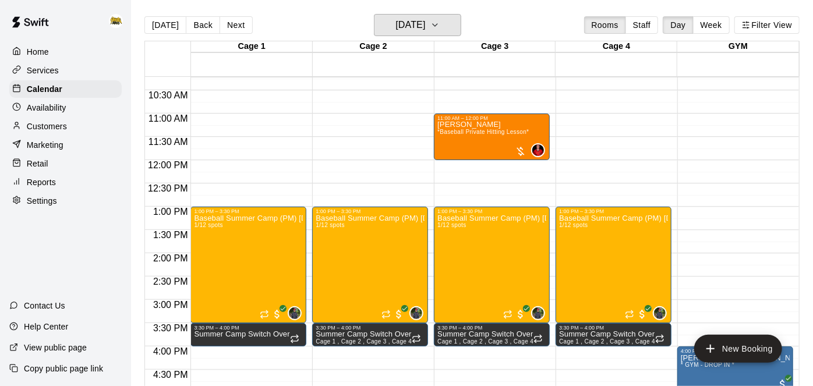
scroll to position [475, 0]
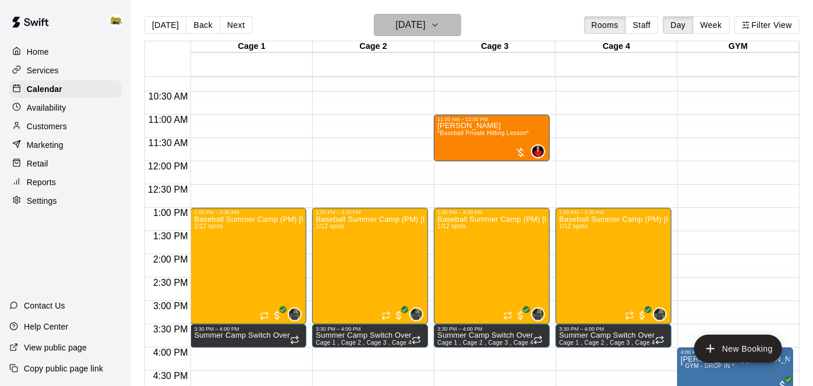
click at [411, 31] on h6 "[DATE]" at bounding box center [411, 25] width 30 height 16
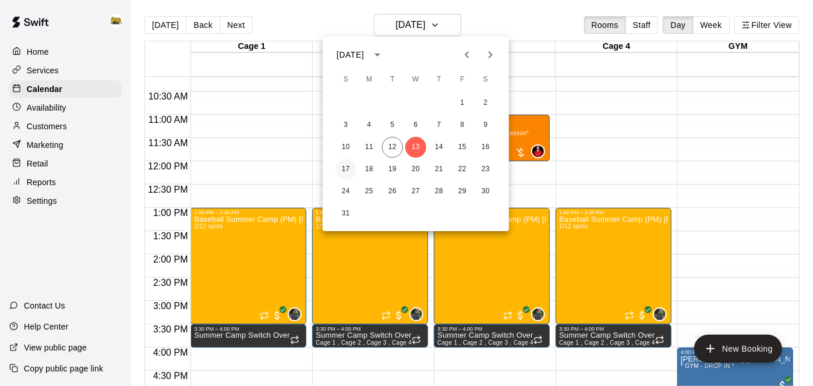
click at [346, 168] on button "17" at bounding box center [346, 169] width 21 height 21
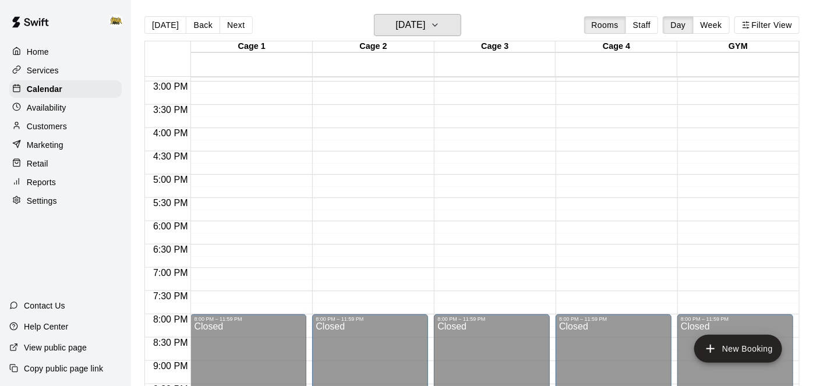
scroll to position [347, 0]
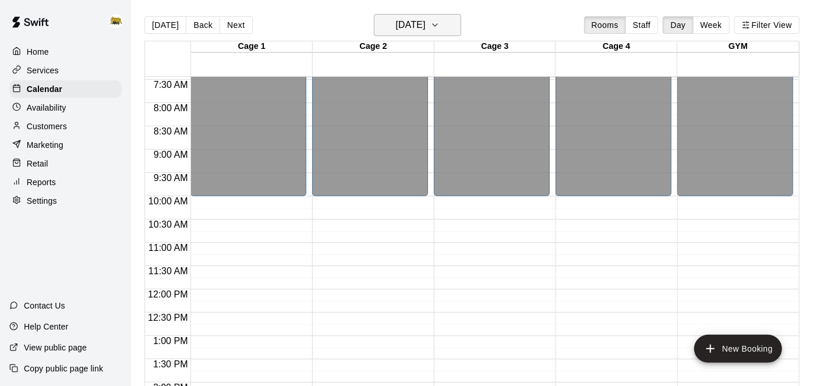
click at [425, 24] on h6 "[DATE]" at bounding box center [411, 25] width 30 height 16
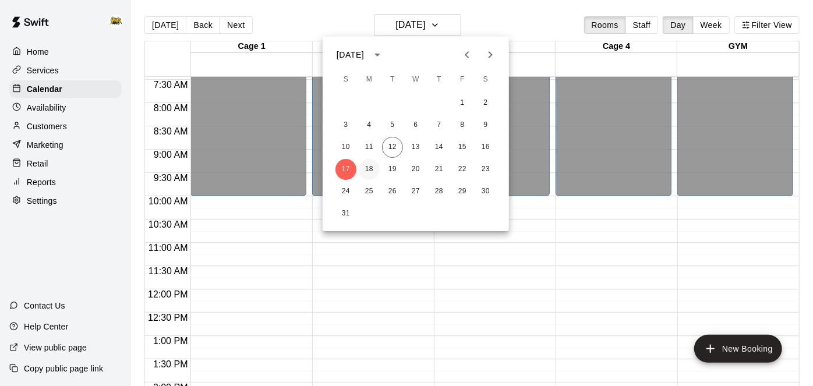
click at [372, 177] on button "18" at bounding box center [369, 169] width 21 height 21
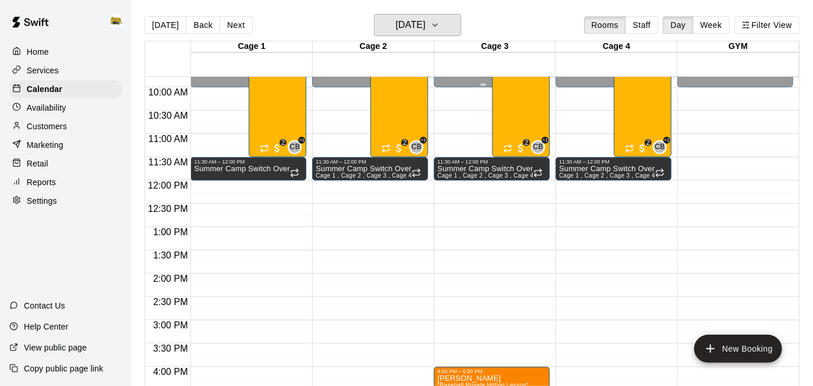
scroll to position [450, 0]
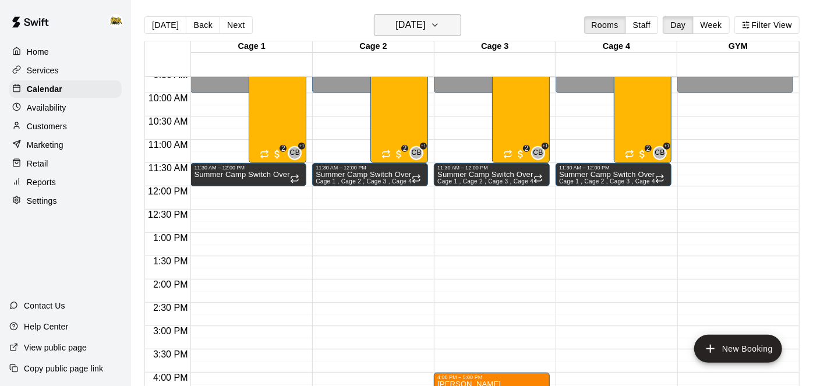
click at [425, 24] on h6 "[DATE]" at bounding box center [411, 25] width 30 height 16
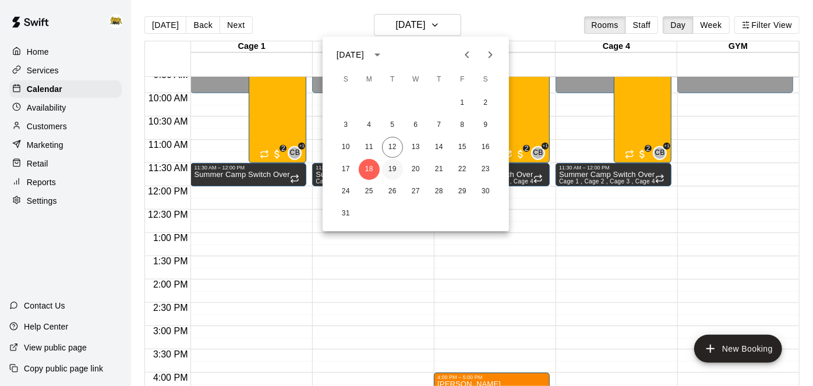
click at [395, 170] on button "19" at bounding box center [392, 169] width 21 height 21
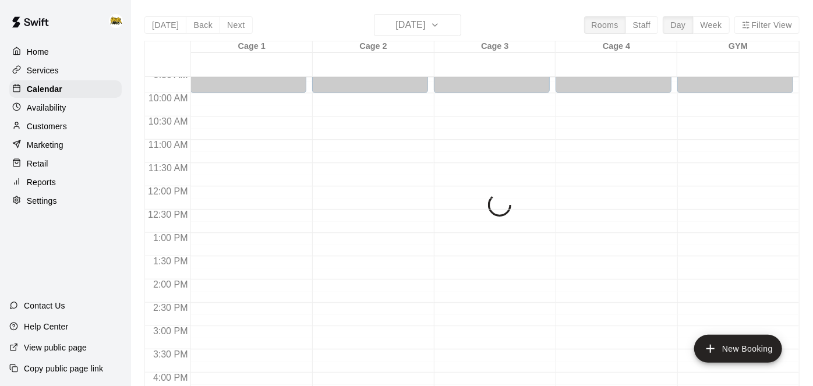
click at [395, 170] on div "12:00 AM – 10:00 AM Closed 10:00 PM – 11:59 PM Closed" at bounding box center [370, 186] width 116 height 1119
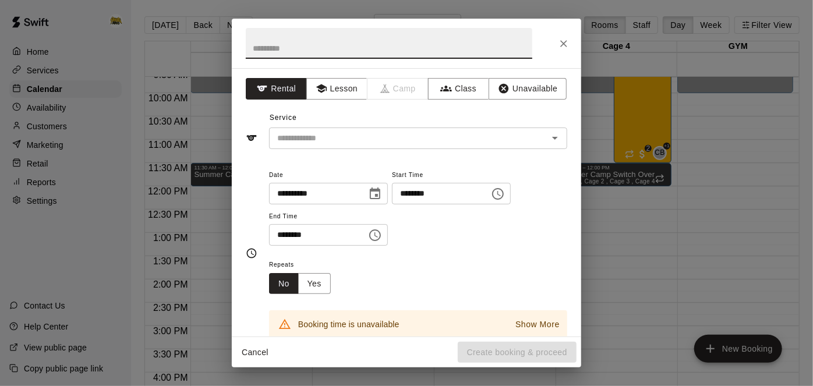
click at [263, 351] on button "Cancel" at bounding box center [255, 353] width 37 height 22
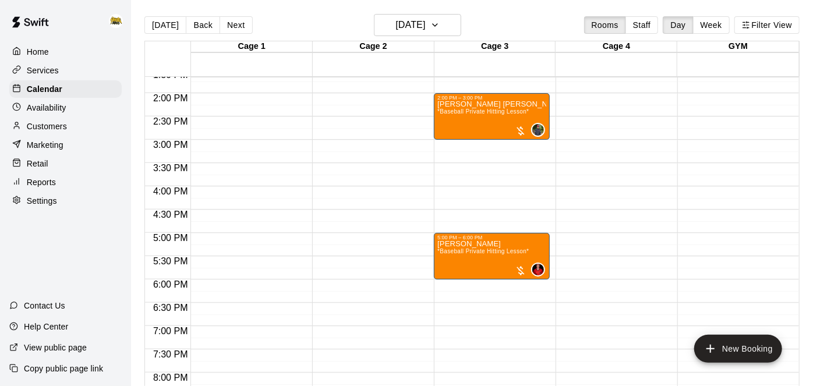
scroll to position [639, 0]
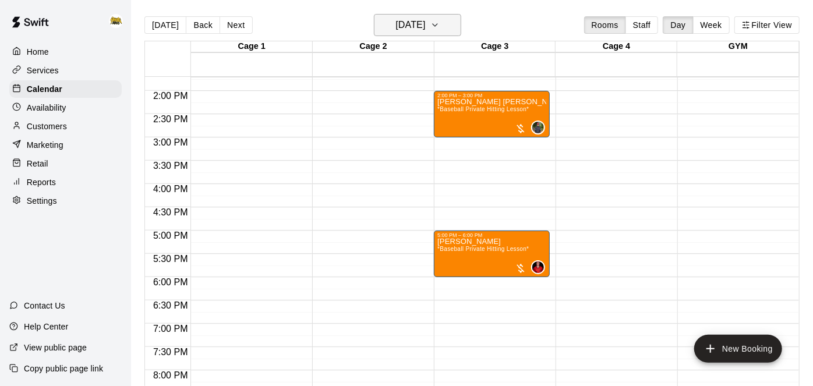
click at [440, 19] on icon "button" at bounding box center [435, 25] width 9 height 14
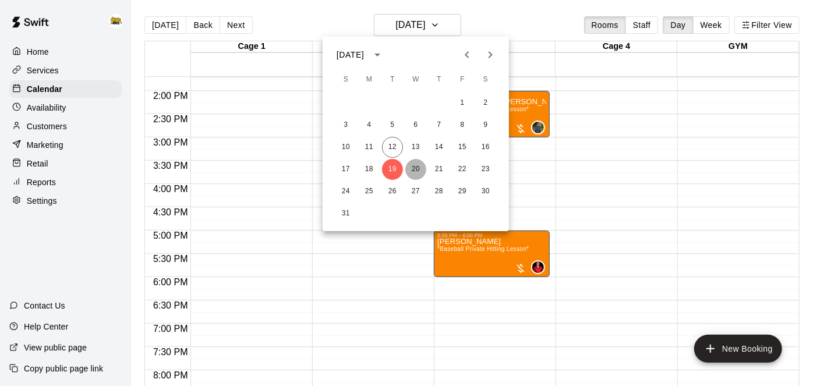
click at [414, 173] on button "20" at bounding box center [416, 169] width 21 height 21
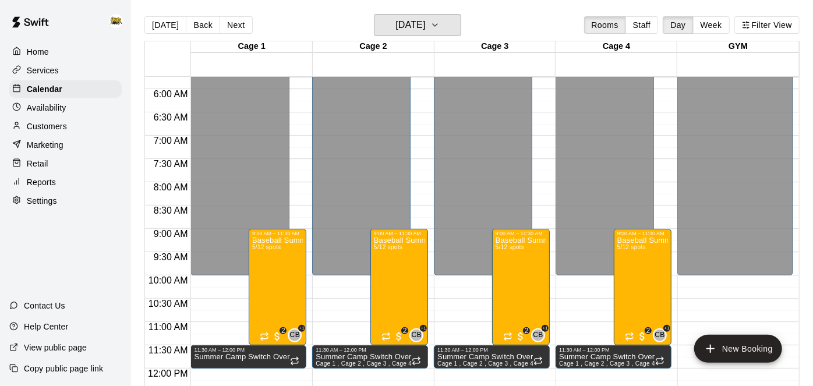
scroll to position [269, 0]
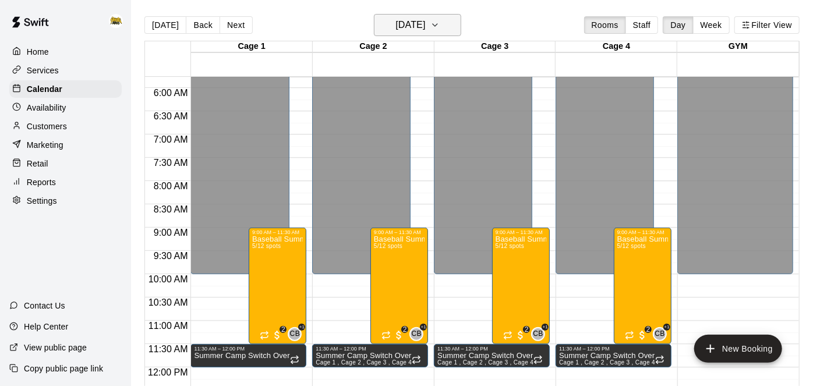
click at [440, 29] on icon "button" at bounding box center [435, 25] width 9 height 14
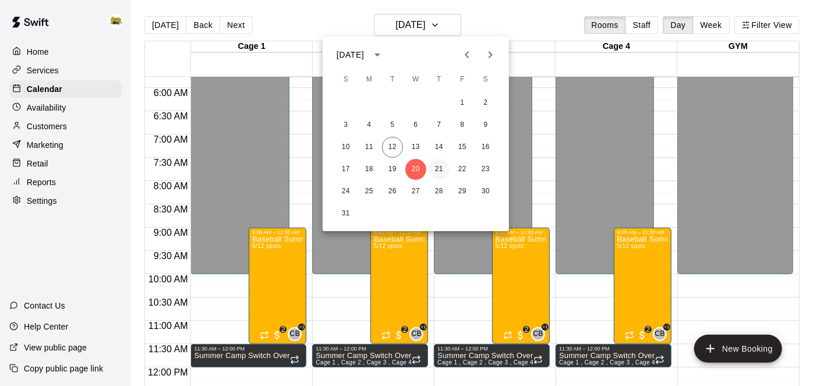
click at [441, 169] on button "21" at bounding box center [439, 169] width 21 height 21
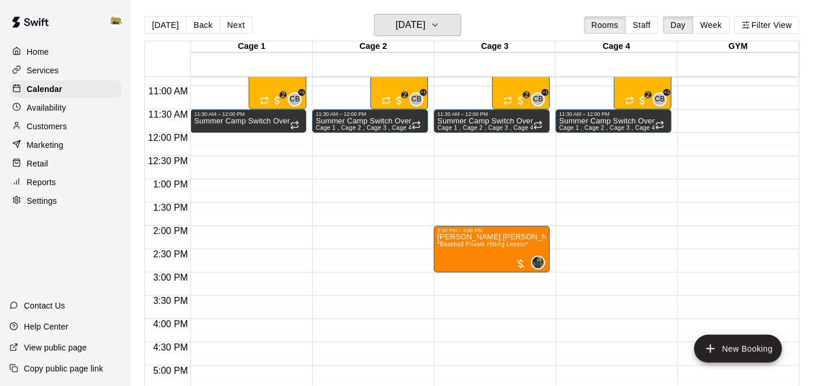
scroll to position [521, 0]
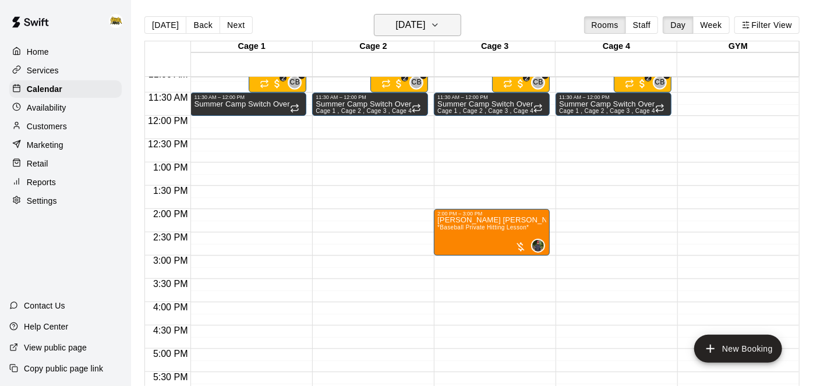
click at [440, 31] on icon "button" at bounding box center [435, 25] width 9 height 14
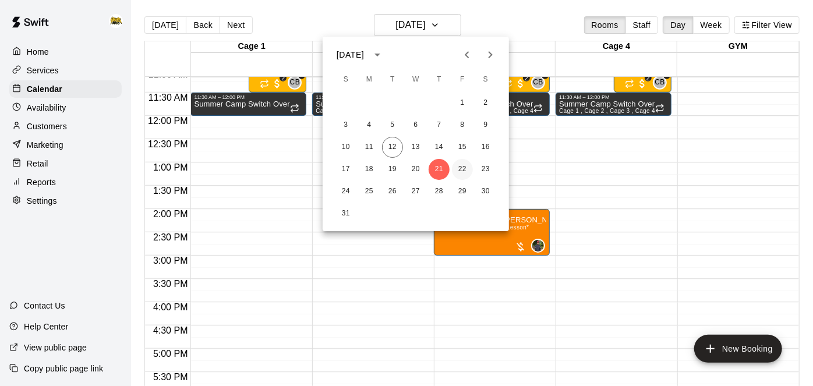
click at [466, 171] on button "22" at bounding box center [462, 169] width 21 height 21
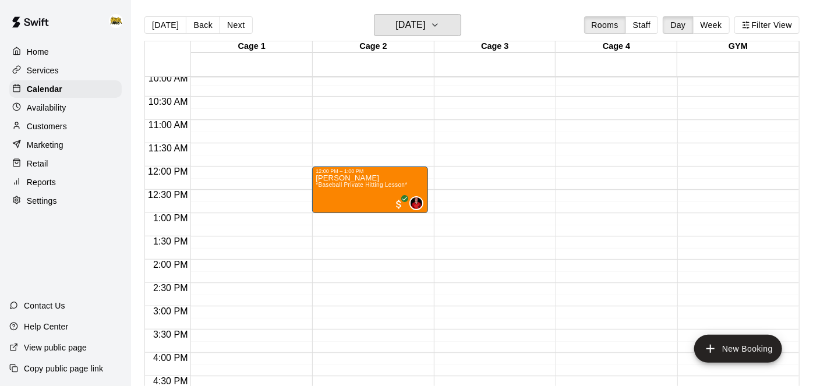
scroll to position [463, 0]
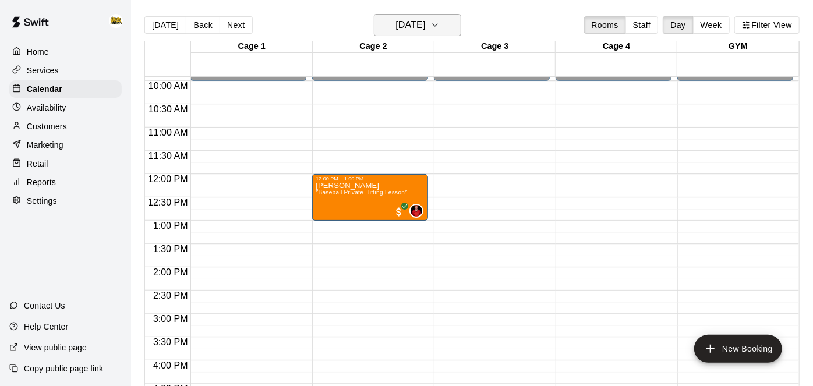
click at [425, 26] on h6 "[DATE]" at bounding box center [411, 25] width 30 height 16
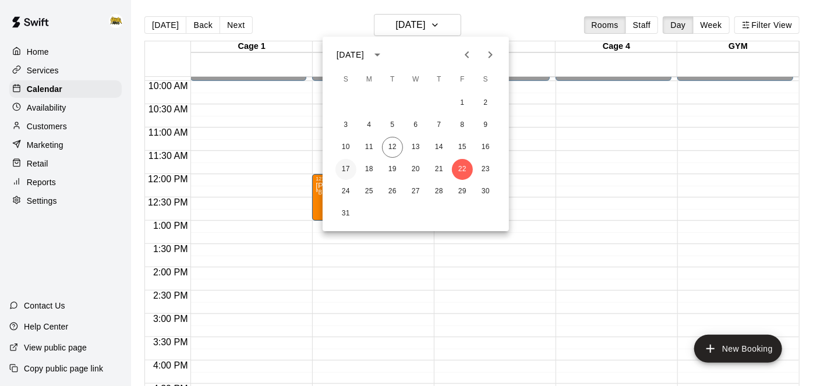
click at [349, 171] on button "17" at bounding box center [346, 169] width 21 height 21
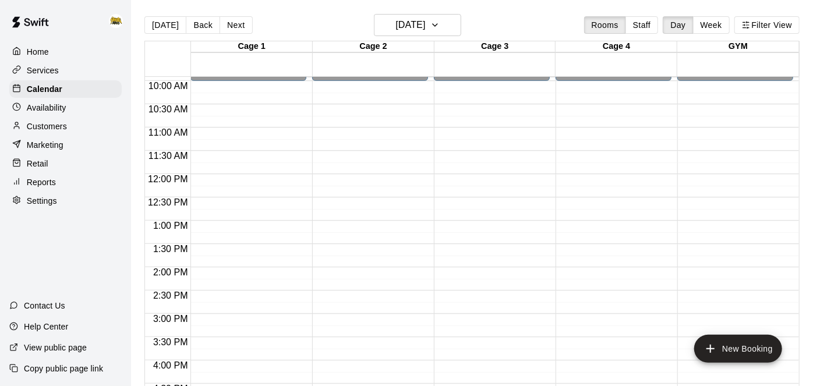
click at [41, 51] on p "Home" at bounding box center [38, 52] width 22 height 12
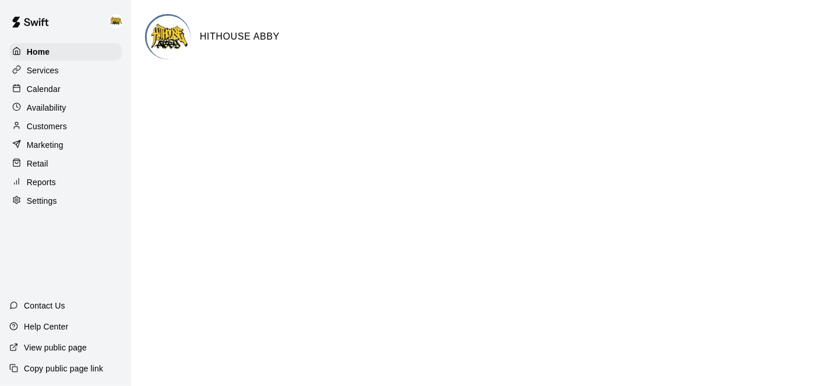
click at [41, 89] on p "Calendar" at bounding box center [44, 89] width 34 height 12
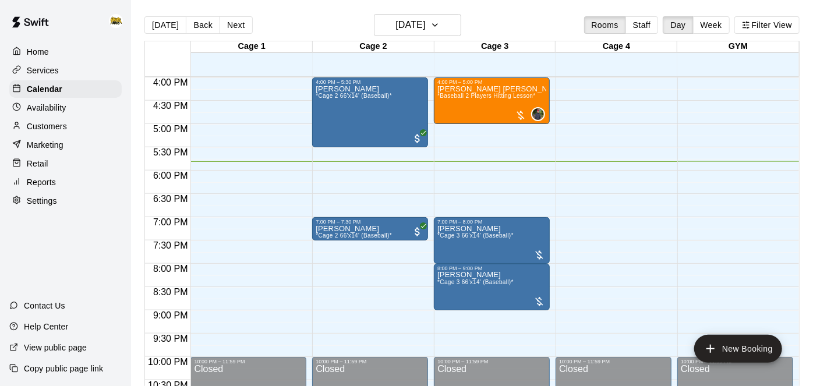
scroll to position [746, 0]
click at [36, 50] on p "Home" at bounding box center [38, 52] width 22 height 12
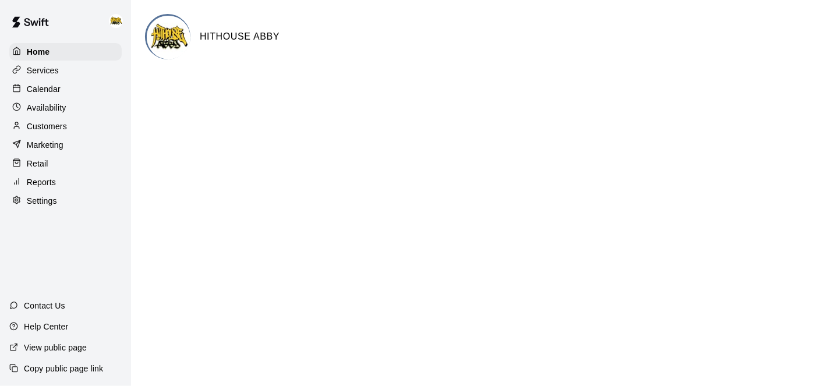
click at [52, 71] on p "Services" at bounding box center [43, 71] width 32 height 12
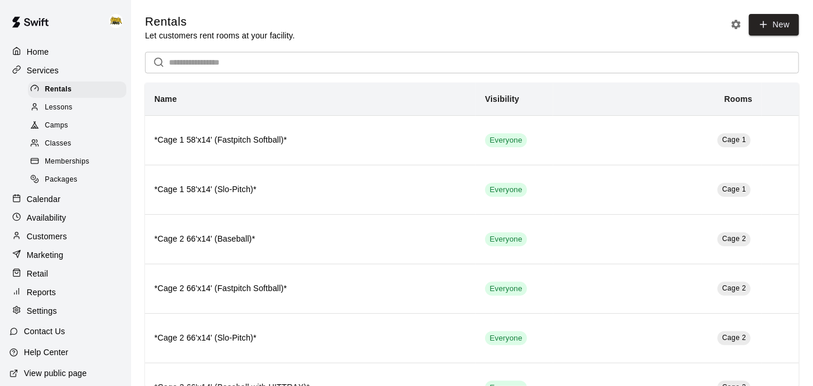
click at [60, 128] on span "Camps" at bounding box center [56, 126] width 23 height 12
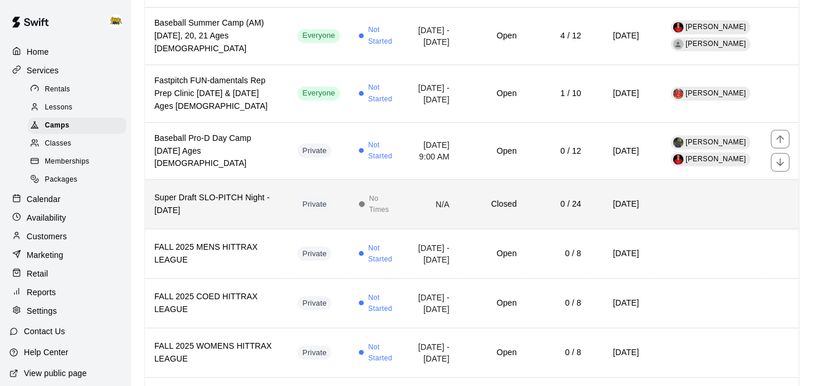
scroll to position [214, 0]
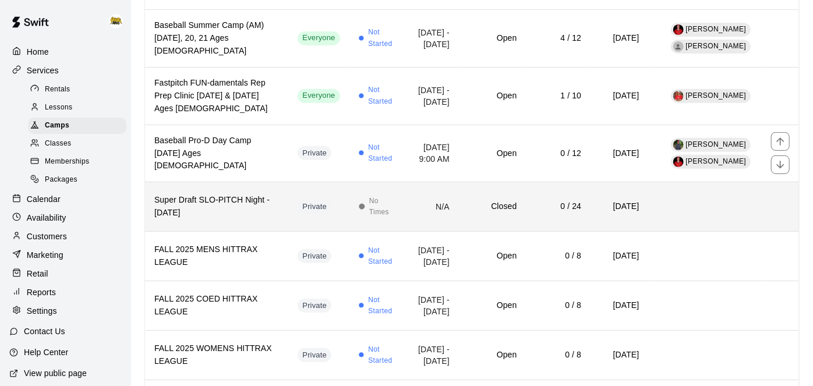
click at [591, 182] on td "[DATE]" at bounding box center [620, 154] width 58 height 58
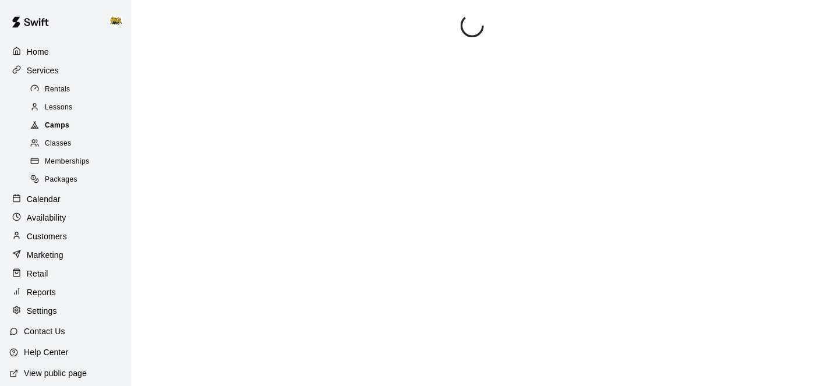
click at [62, 120] on span "Camps" at bounding box center [57, 126] width 24 height 12
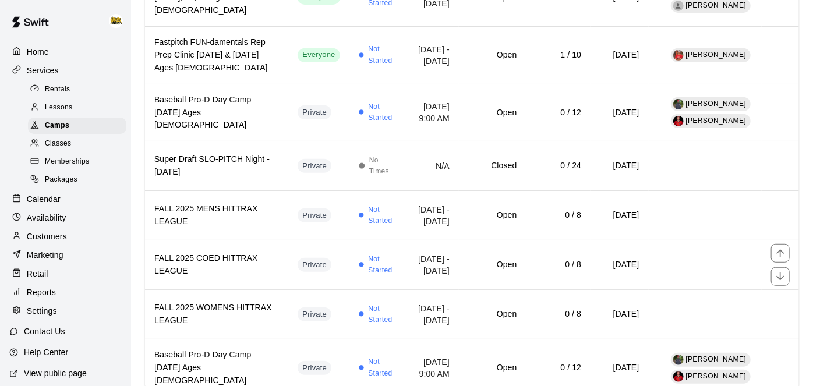
scroll to position [255, 0]
